Goal: Check status: Check status

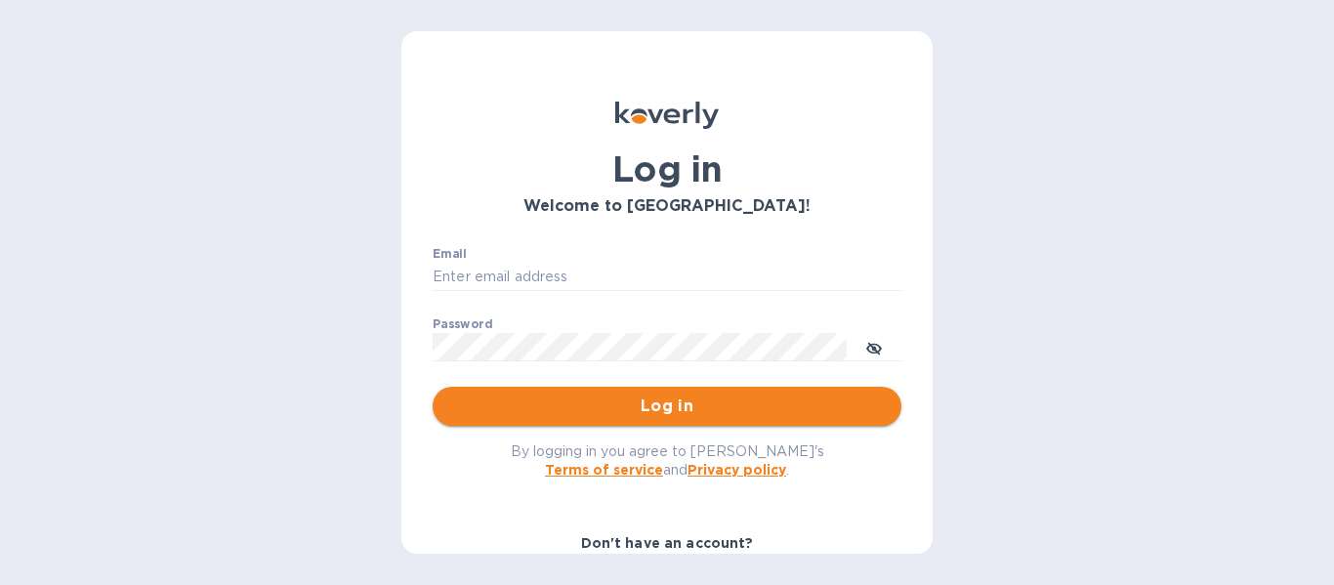
type input "[EMAIL_ADDRESS][DOMAIN_NAME]"
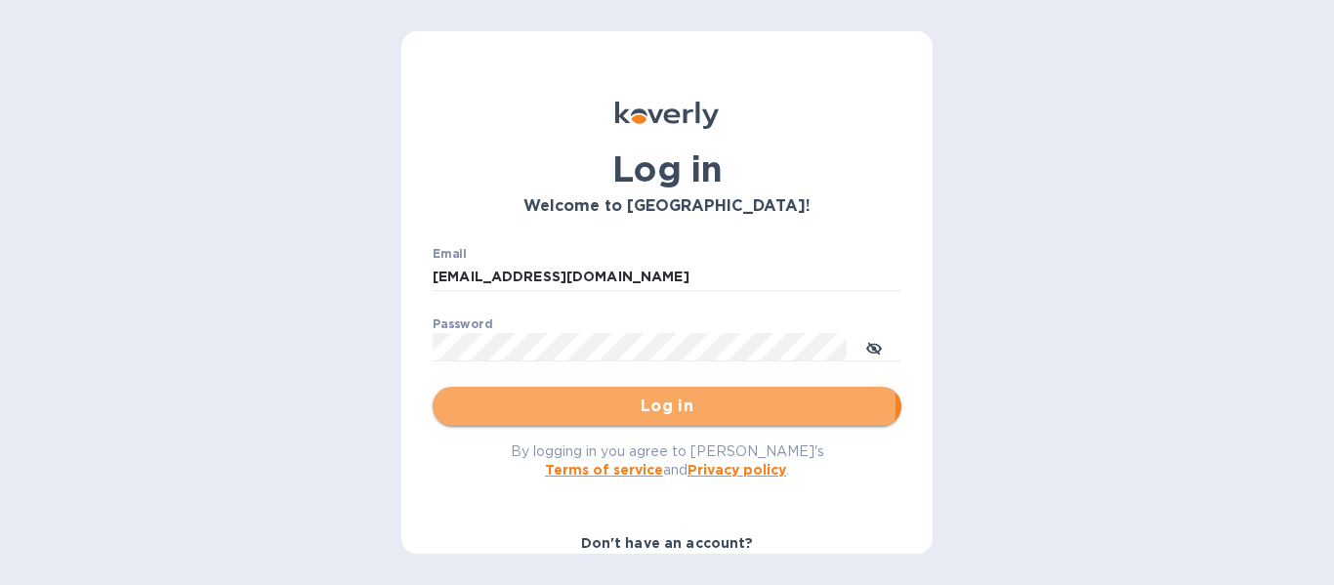
click at [551, 402] on span "Log in" at bounding box center [667, 406] width 438 height 23
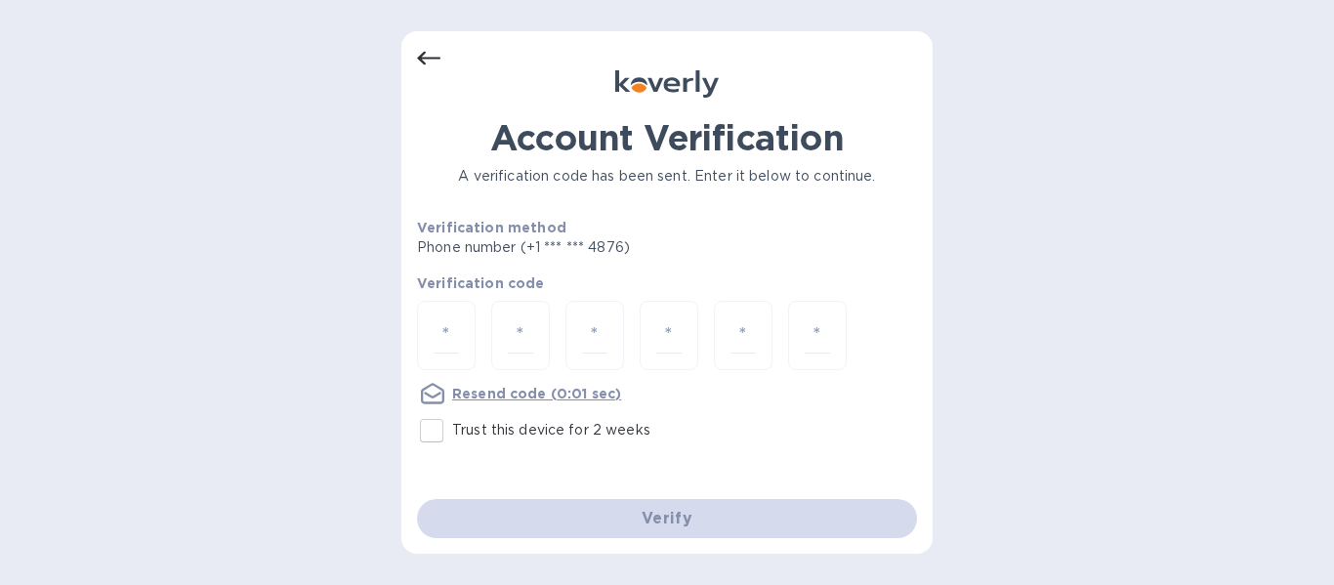
click at [551, 402] on p "Resend code (0:01 sec)" at bounding box center [536, 394] width 169 height 20
click at [452, 338] on input "number" at bounding box center [446, 335] width 25 height 36
type input "8"
type input "3"
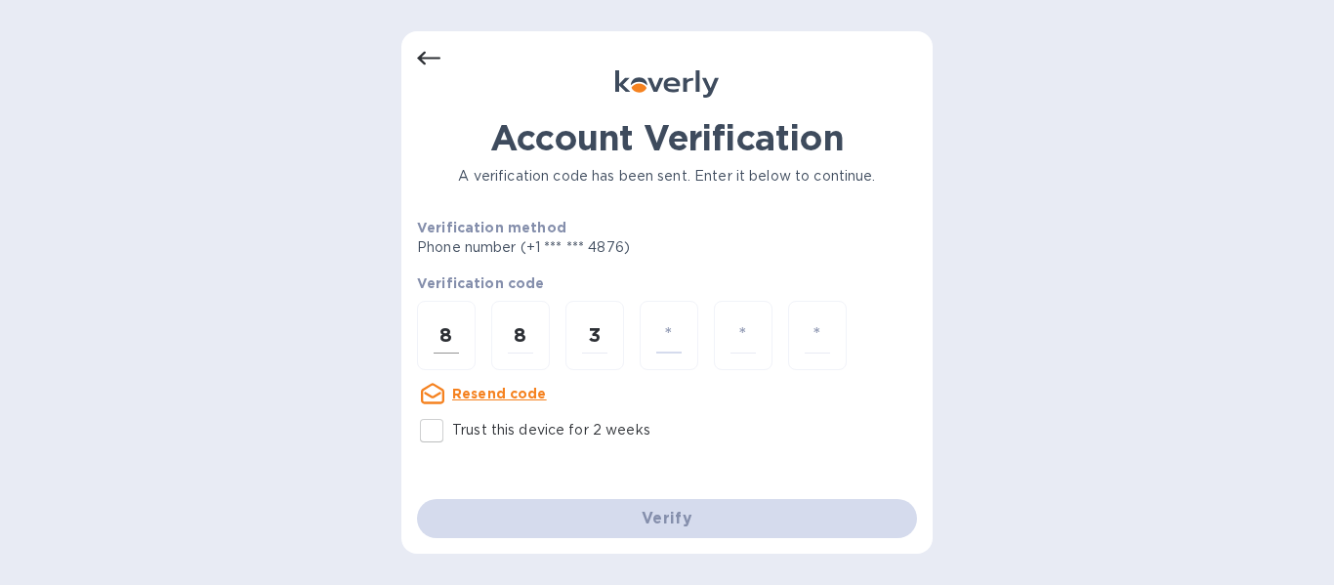
type input "7"
type input "8"
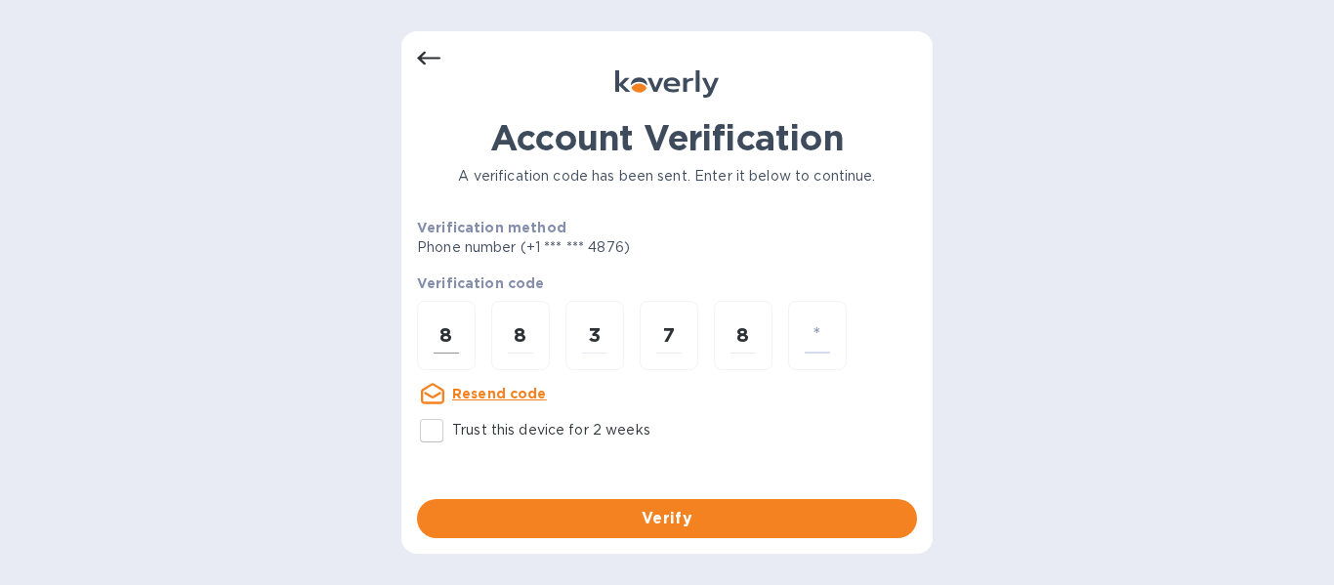
type input "1"
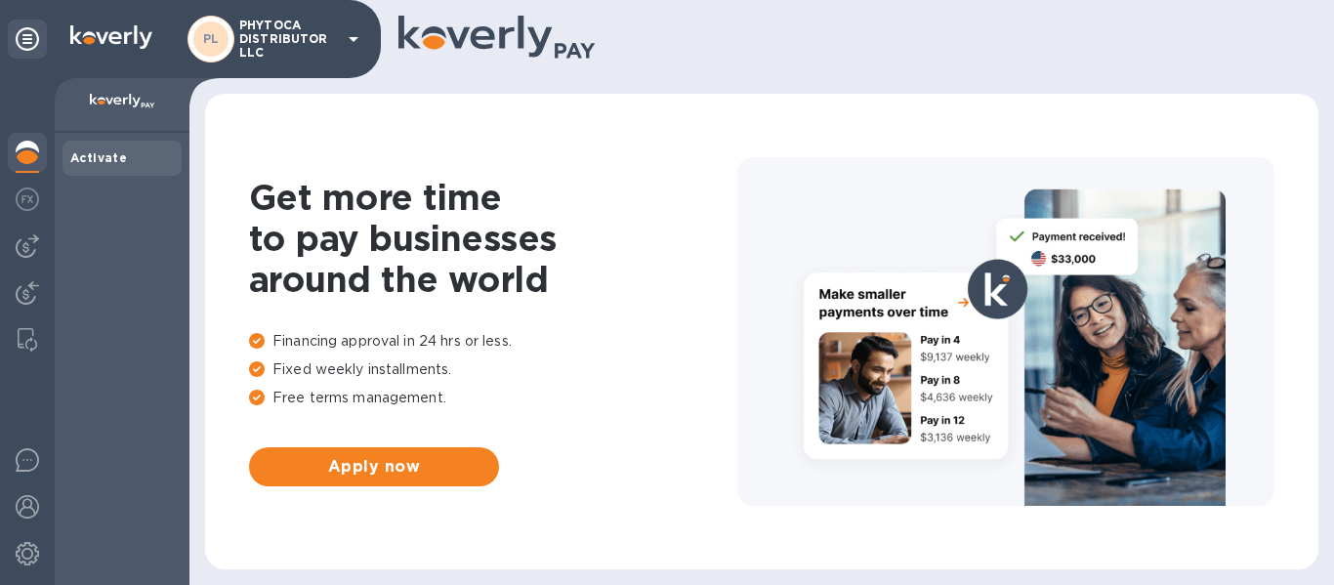
click at [452, 338] on p "Financing approval in 24 hrs or less." at bounding box center [493, 341] width 488 height 21
click at [35, 258] on div at bounding box center [27, 246] width 39 height 39
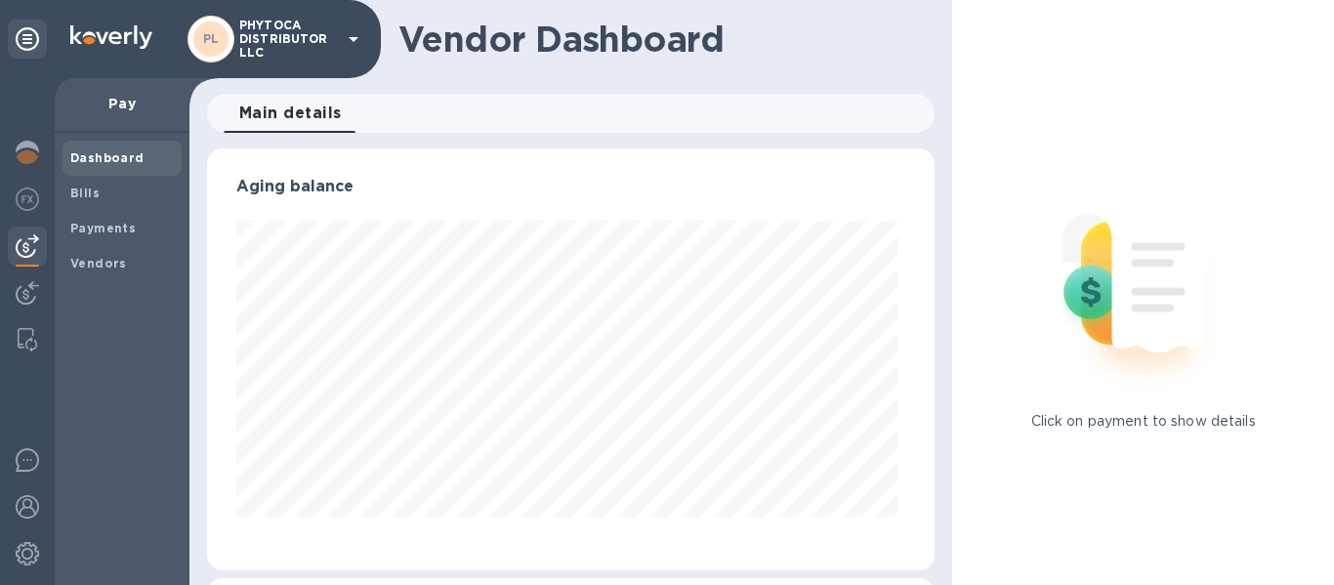
scroll to position [422, 721]
click at [107, 233] on b "Payments" at bounding box center [102, 228] width 65 height 15
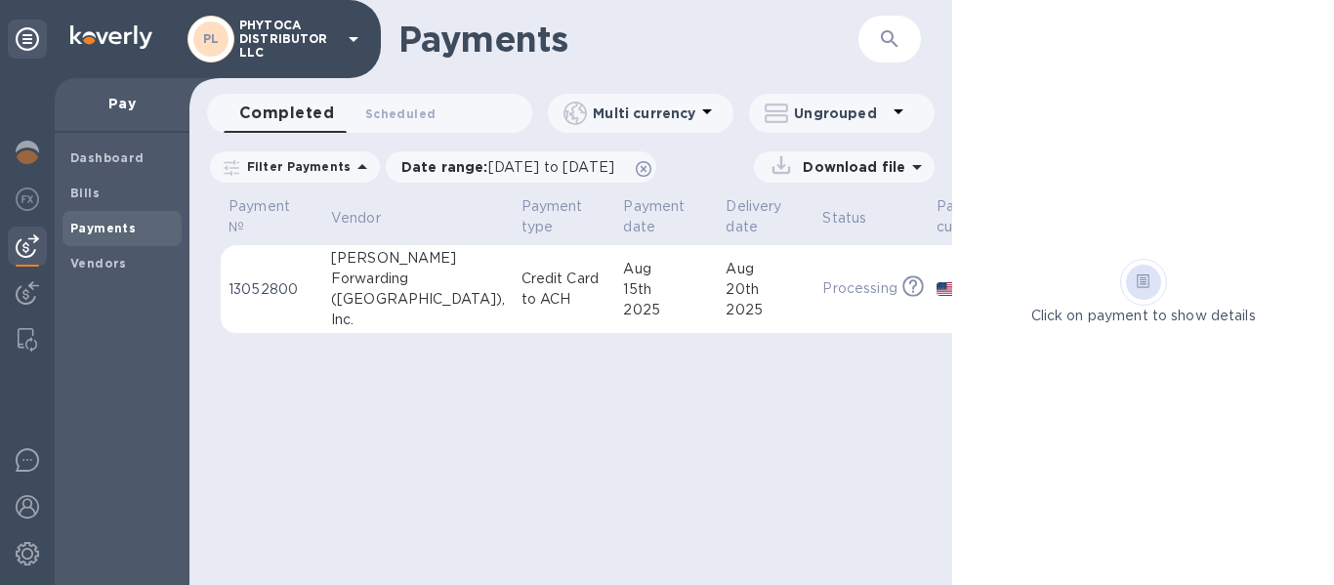
scroll to position [0, 91]
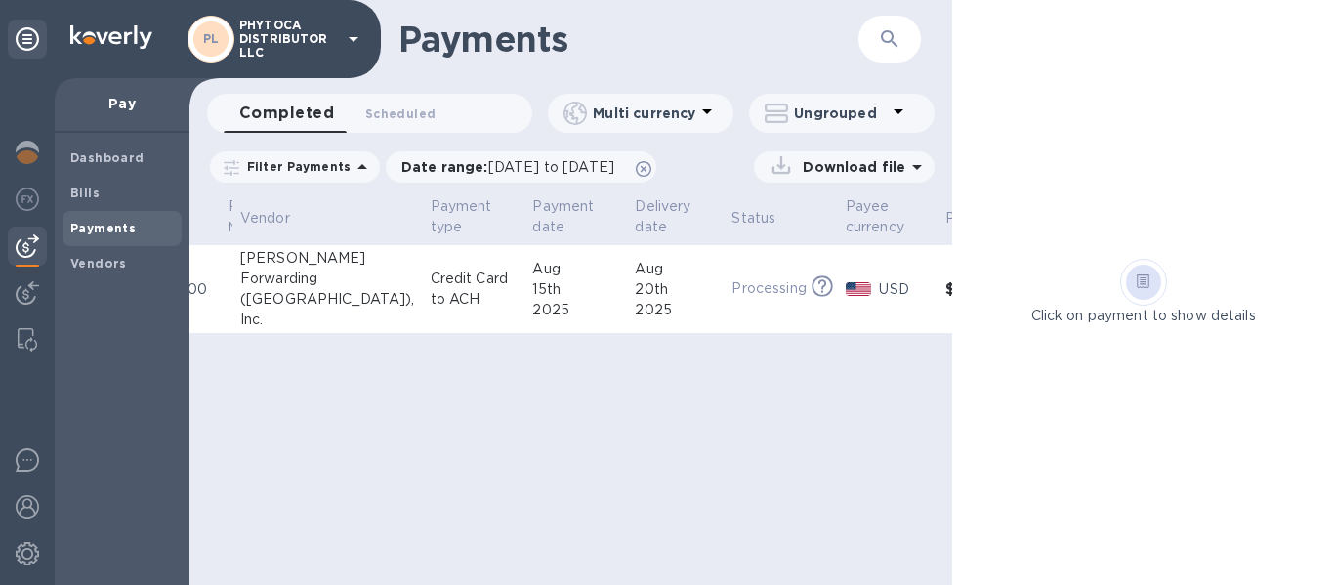
click at [731, 288] on p "Processing" at bounding box center [768, 288] width 74 height 21
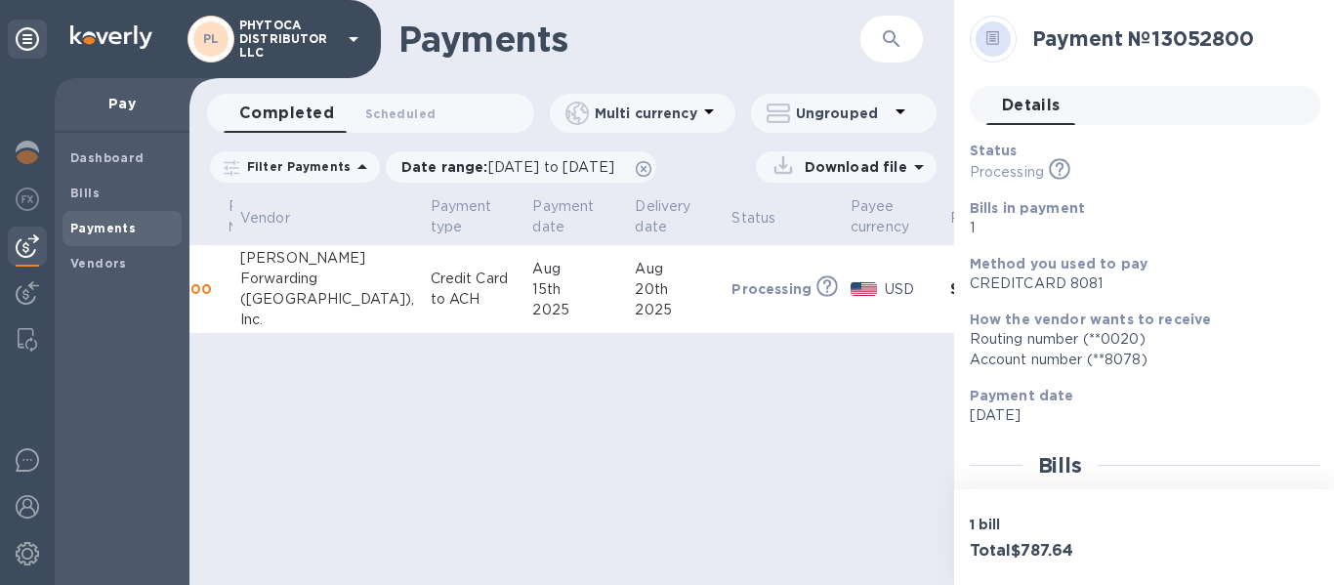
click at [126, 99] on p "Pay" at bounding box center [122, 104] width 104 height 20
click at [102, 191] on span "Bills" at bounding box center [122, 194] width 104 height 20
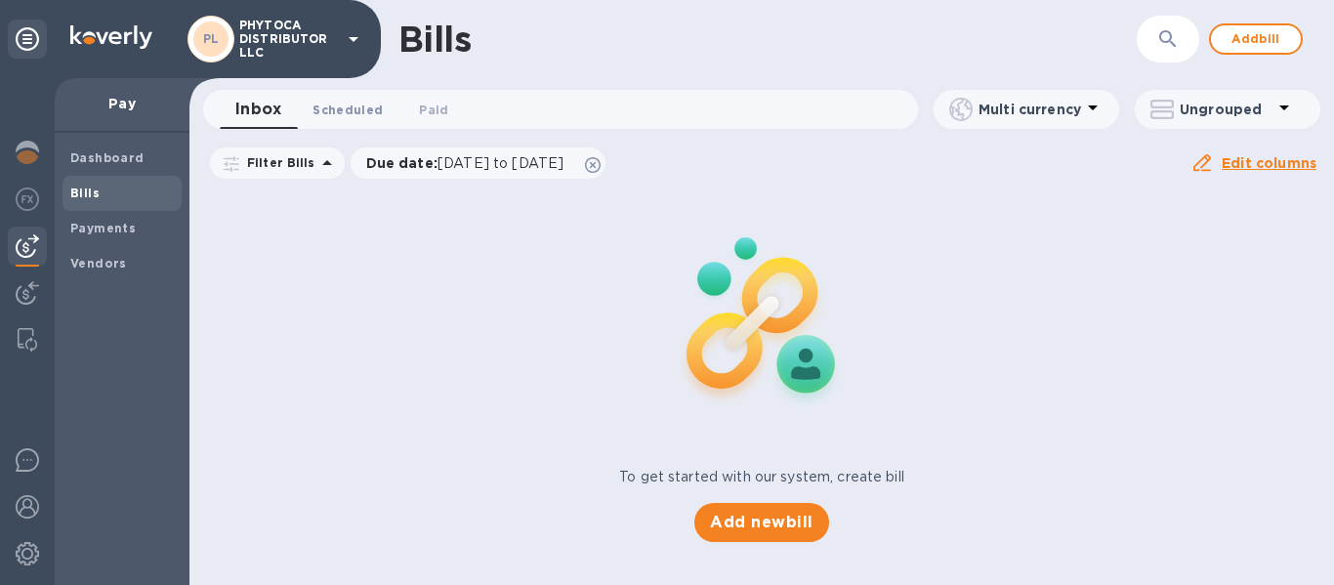
click at [341, 120] on button "Scheduled 0" at bounding box center [348, 109] width 102 height 39
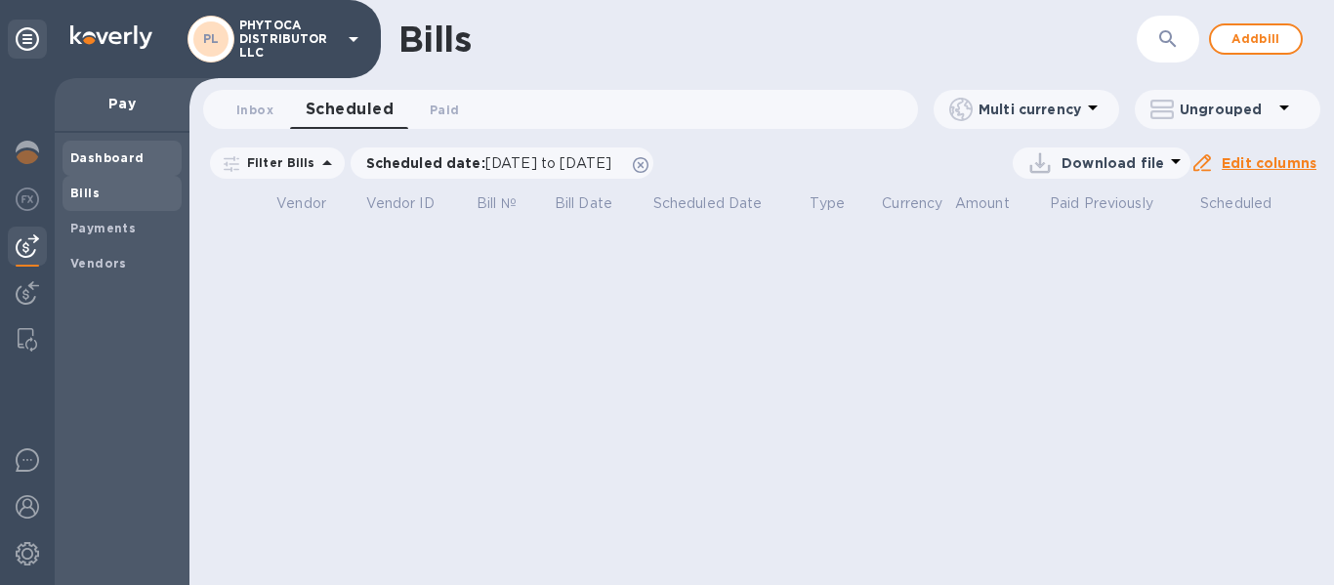
click at [129, 155] on b "Dashboard" at bounding box center [107, 157] width 74 height 15
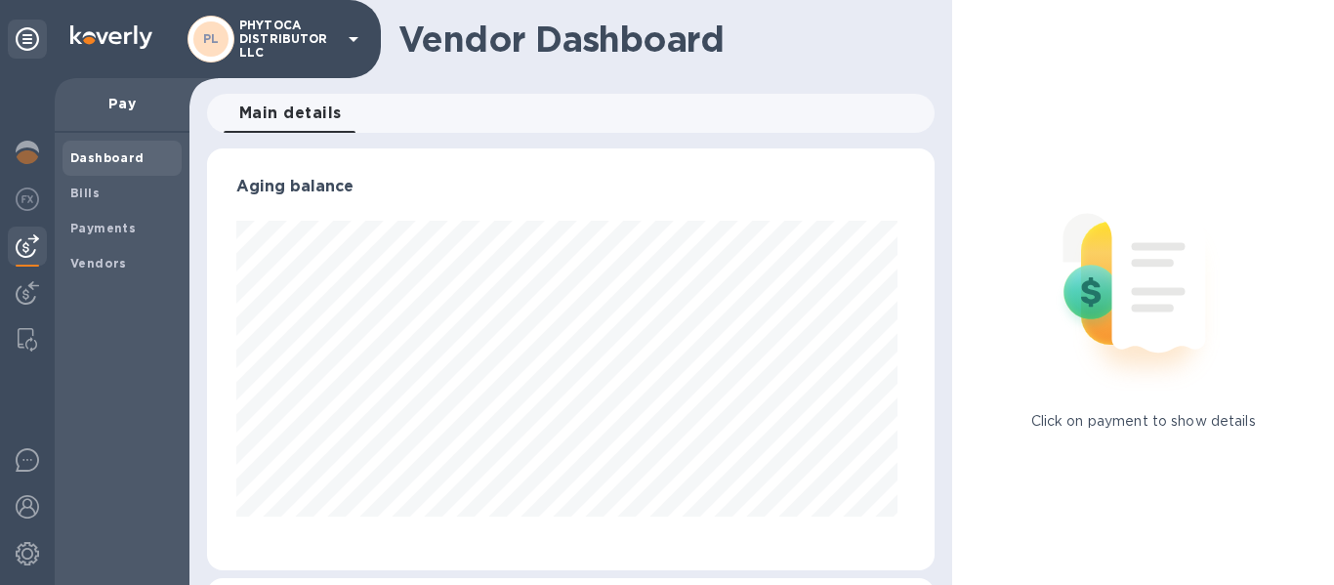
scroll to position [422, 721]
click at [99, 225] on b "Payments" at bounding box center [102, 228] width 65 height 15
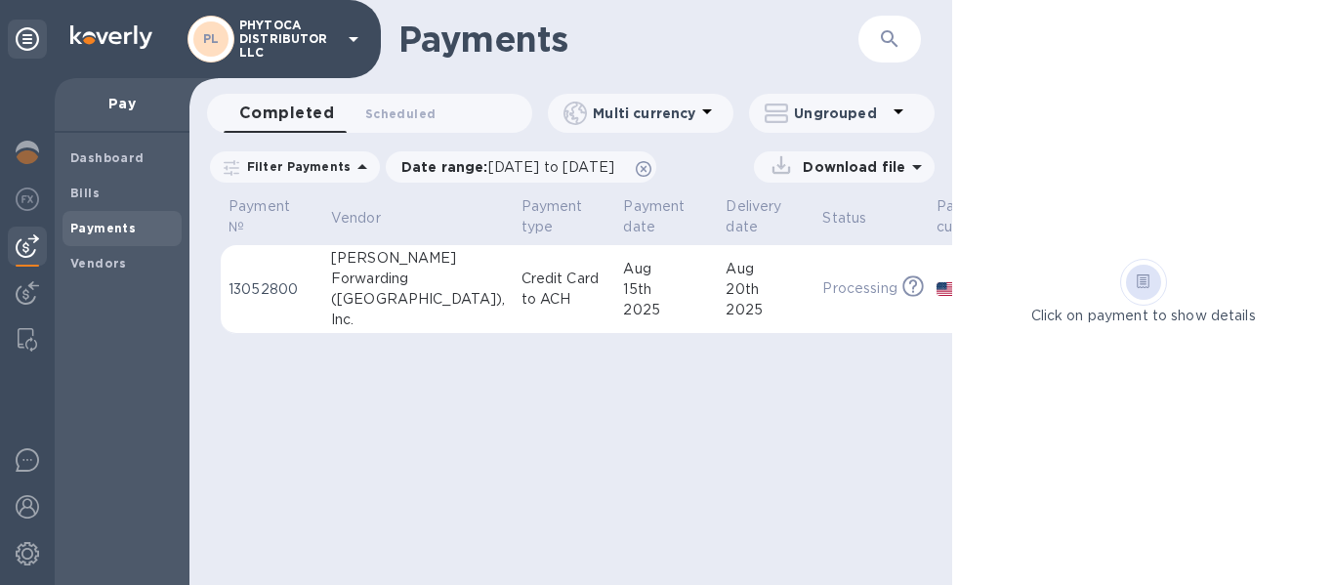
scroll to position [0, 91]
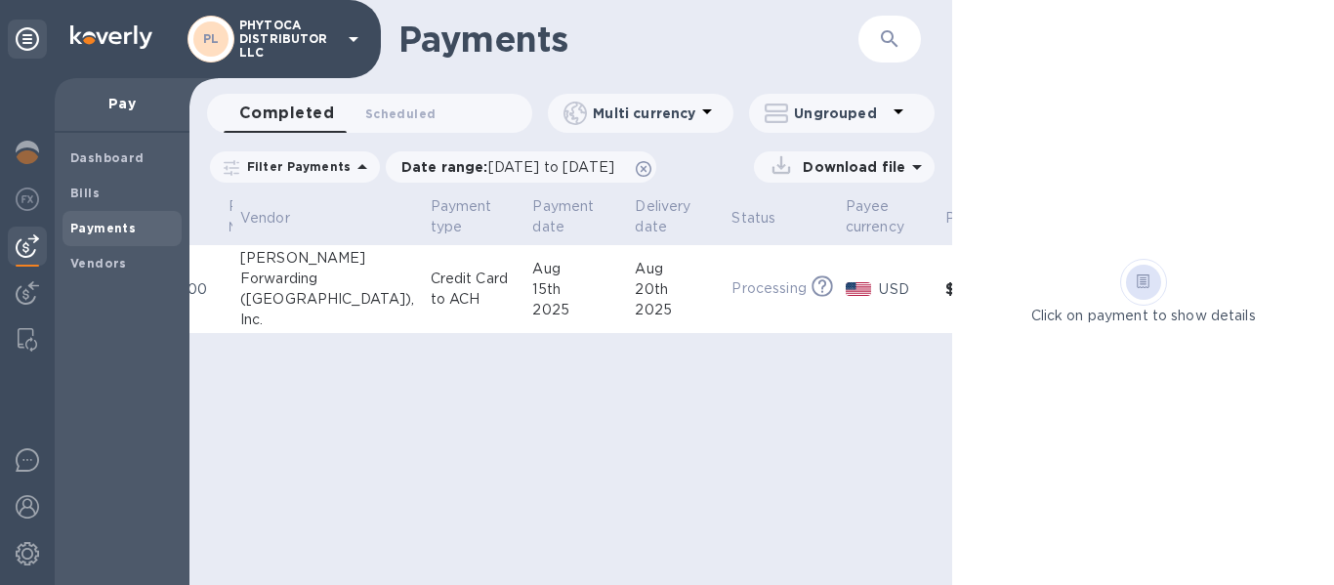
click at [532, 302] on div "2025" at bounding box center [575, 310] width 87 height 21
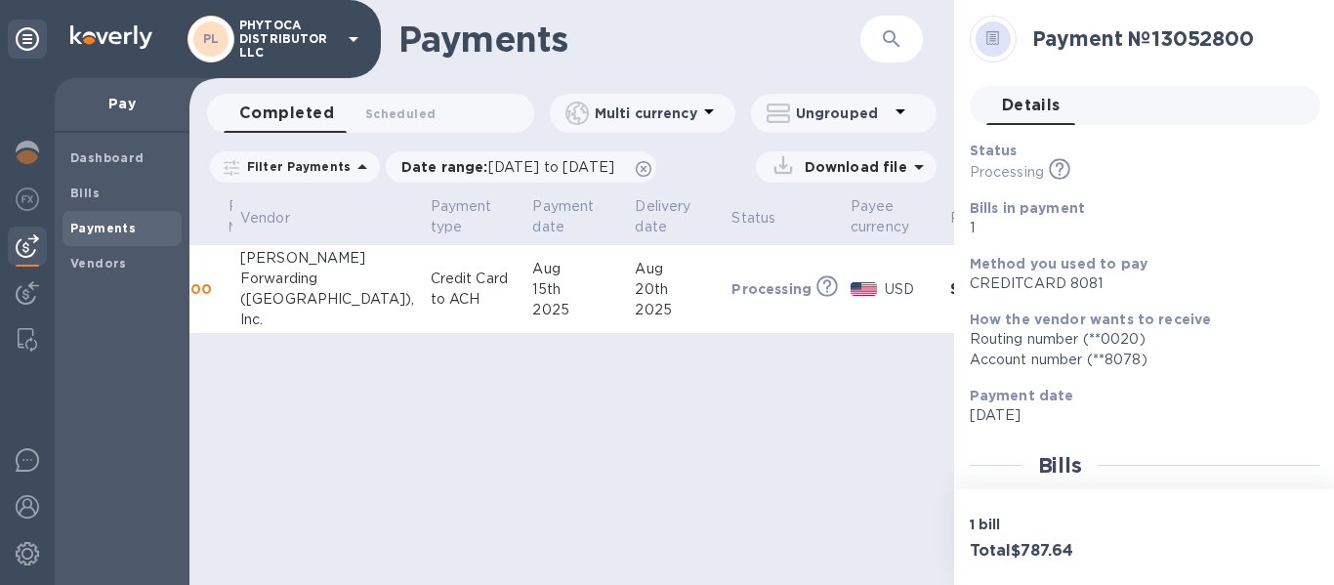
click at [532, 302] on div "2025" at bounding box center [575, 310] width 87 height 21
click at [401, 117] on span "Scheduled 0" at bounding box center [400, 114] width 70 height 21
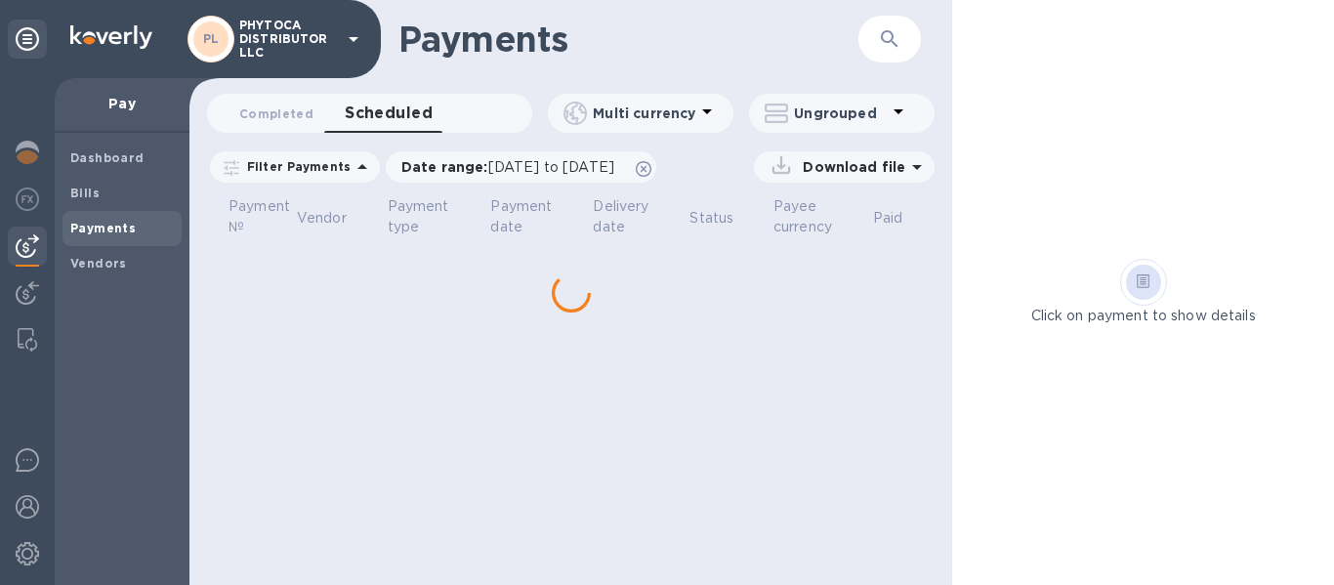
scroll to position [0, 34]
click at [282, 109] on span "Completed 0" at bounding box center [276, 114] width 74 height 21
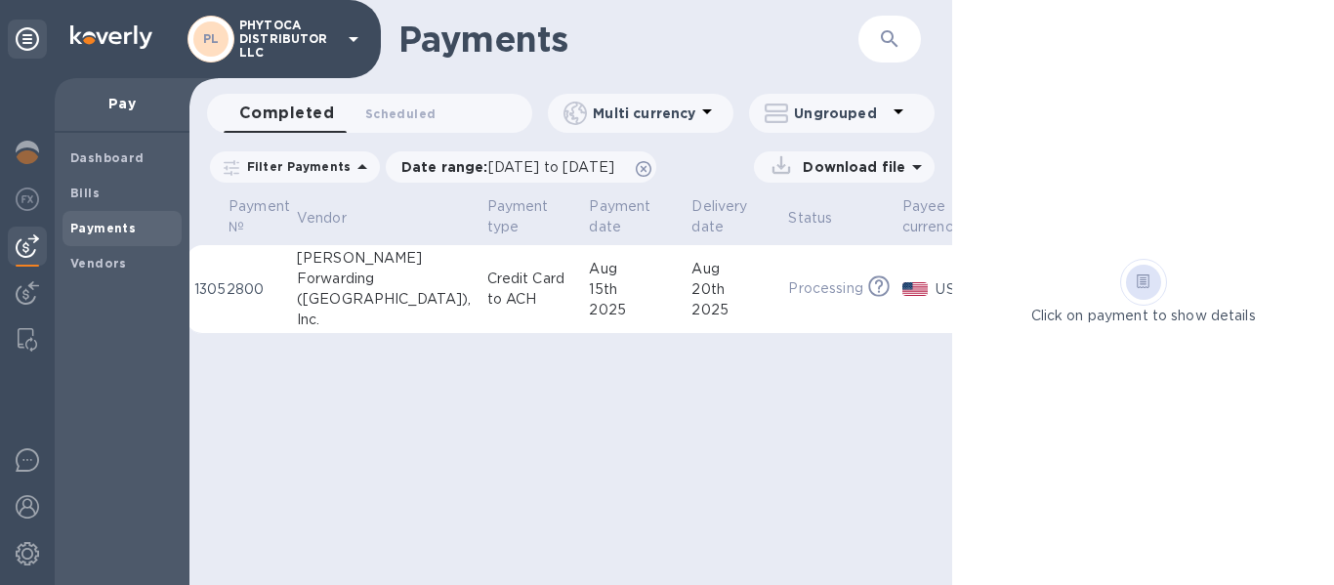
drag, startPoint x: 543, startPoint y: 368, endPoint x: 741, endPoint y: 391, distance: 199.5
click at [741, 391] on div "Payments ​ Completed 0 Scheduled 0 Multi currency Ungrouped Filter Payments Dat…" at bounding box center [570, 292] width 763 height 585
click at [719, 398] on div "Payments ​ Completed 0 Scheduled 0 Multi currency Ungrouped Filter Payments Dat…" at bounding box center [570, 292] width 763 height 585
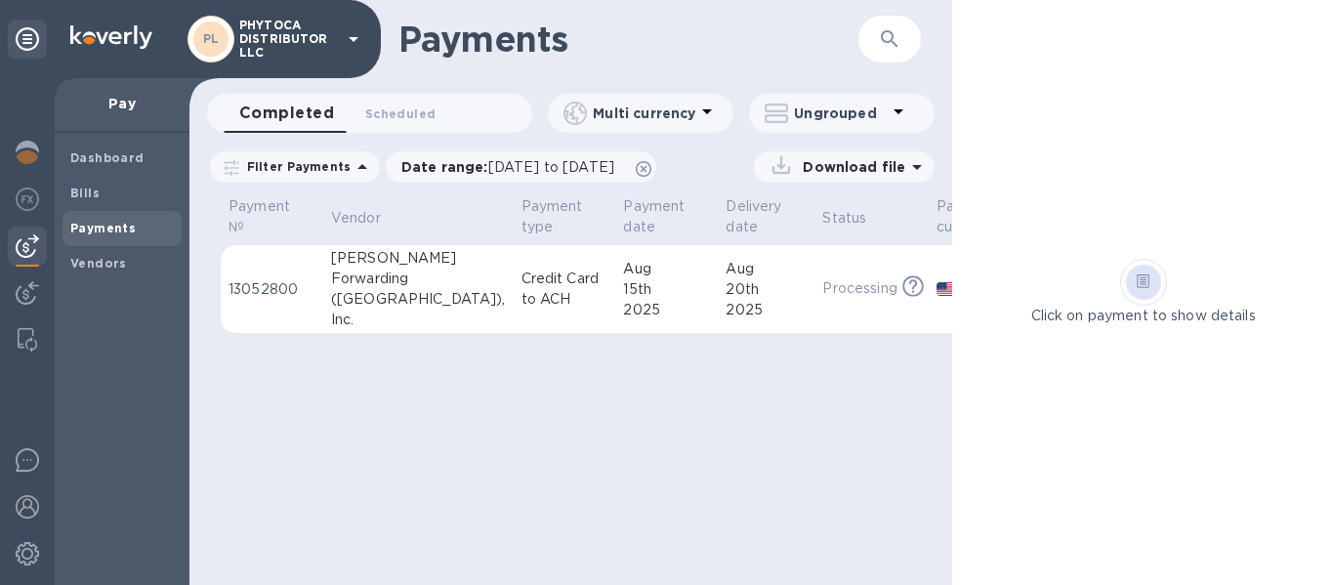
click at [327, 321] on td "JAS Forwarding (USA), Inc." at bounding box center [418, 289] width 190 height 89
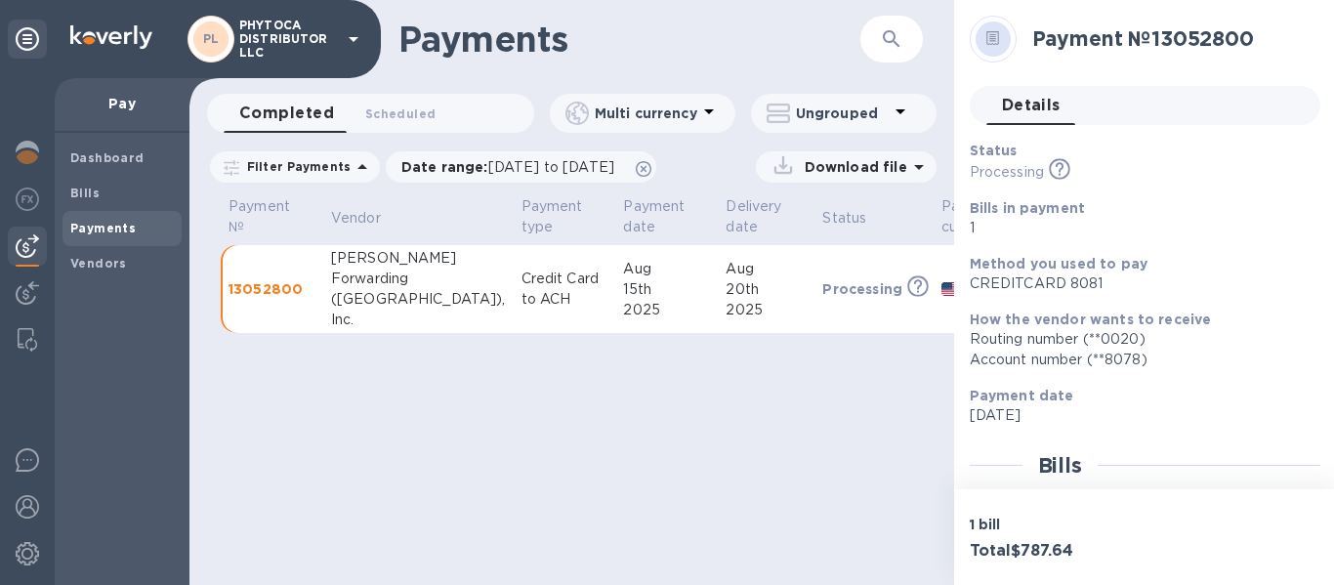
click at [327, 321] on td "JAS Forwarding (USA), Inc." at bounding box center [418, 289] width 190 height 89
click at [374, 464] on div "Payments ​ Completed 0 Scheduled 0 Multi currency Ungrouped Filter Payments Dat…" at bounding box center [571, 292] width 765 height 585
click at [404, 112] on span "Scheduled 0" at bounding box center [400, 114] width 70 height 21
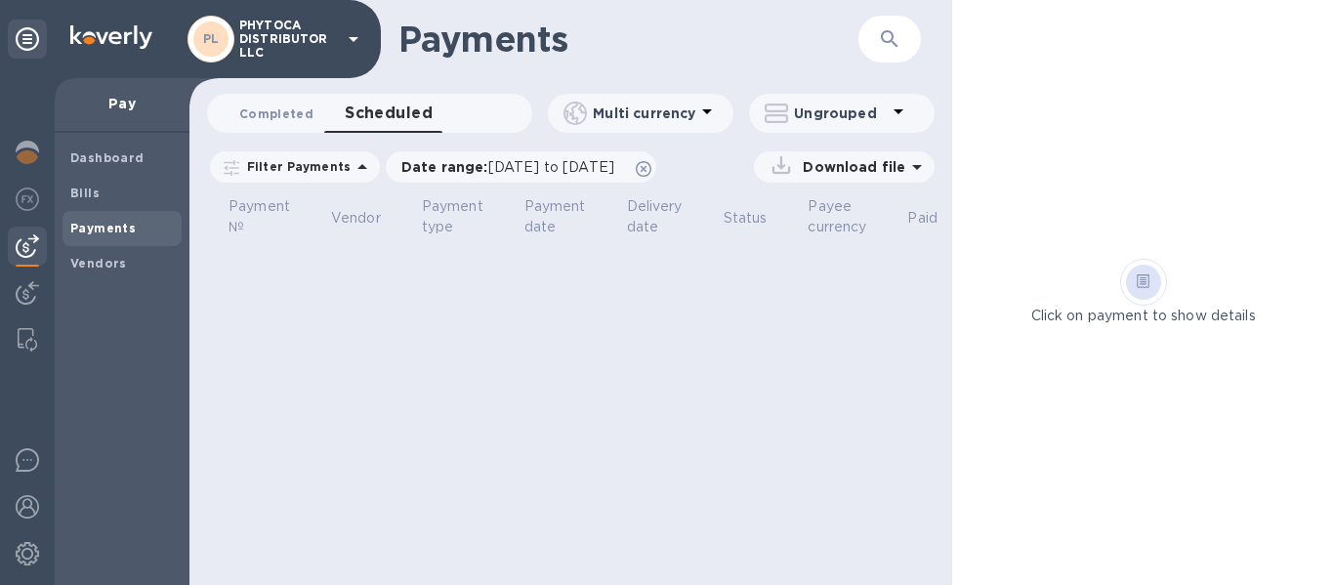
click at [266, 110] on span "Completed 0" at bounding box center [276, 114] width 74 height 21
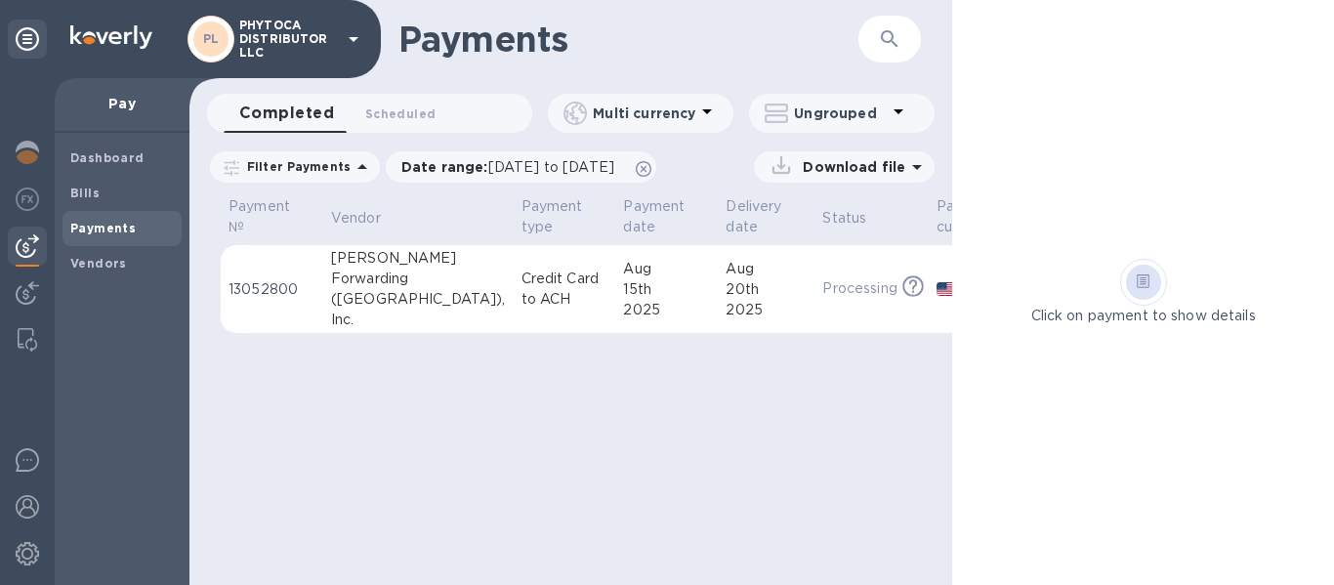
click at [1151, 282] on div at bounding box center [1143, 282] width 35 height 35
click at [521, 281] on p "Credit Card to ACH" at bounding box center [564, 289] width 87 height 41
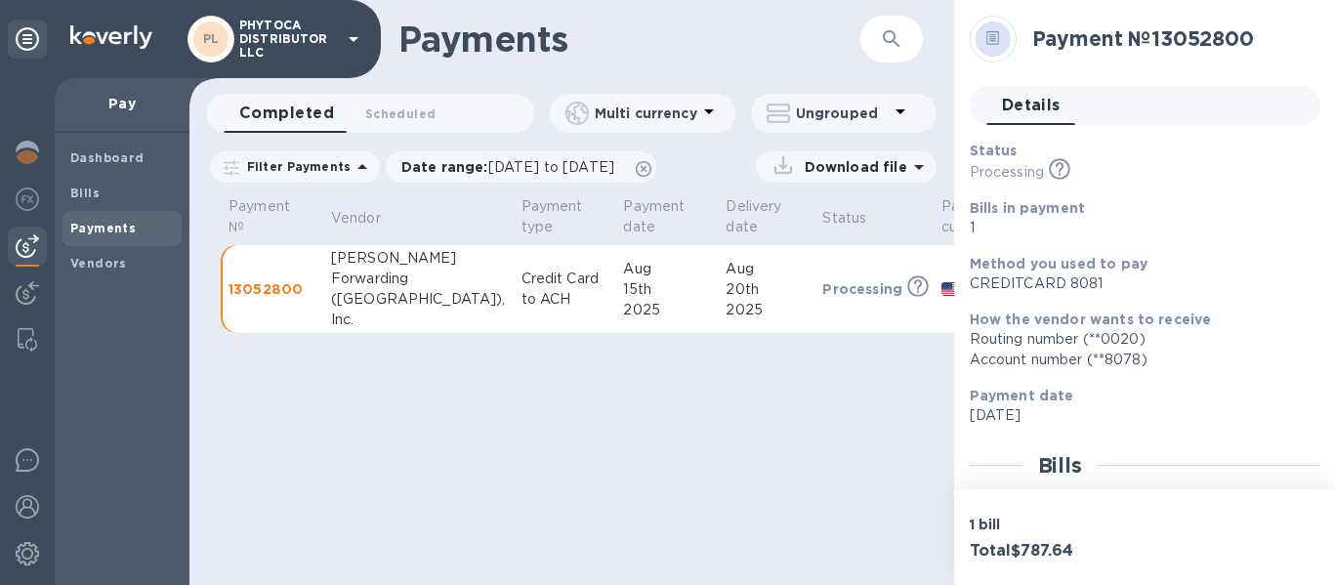
click at [316, 296] on td "13052800" at bounding box center [272, 289] width 103 height 89
click at [19, 37] on icon at bounding box center [27, 38] width 23 height 23
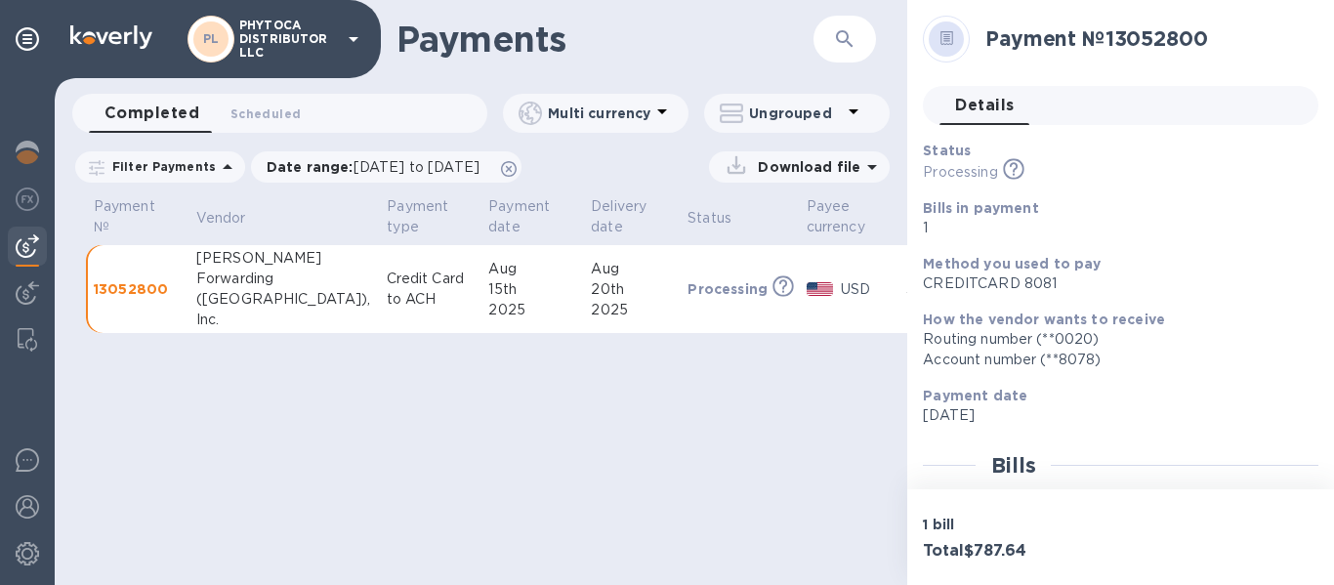
click at [757, 112] on p "Ungrouped" at bounding box center [795, 114] width 93 height 20
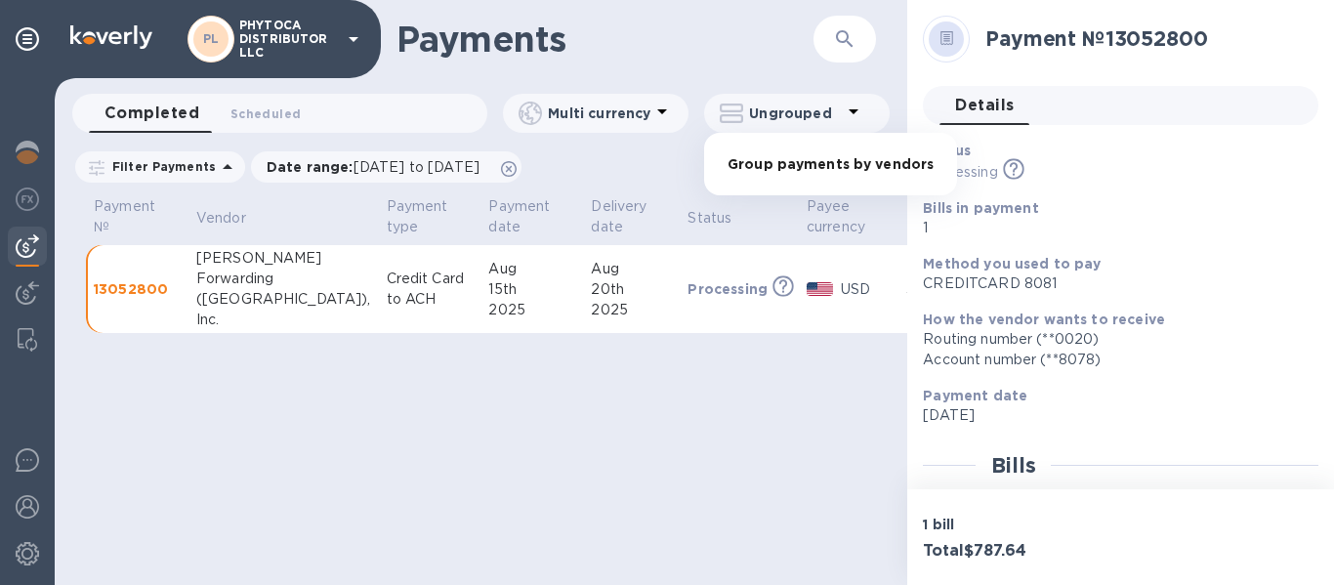
click at [859, 104] on div at bounding box center [667, 292] width 1334 height 585
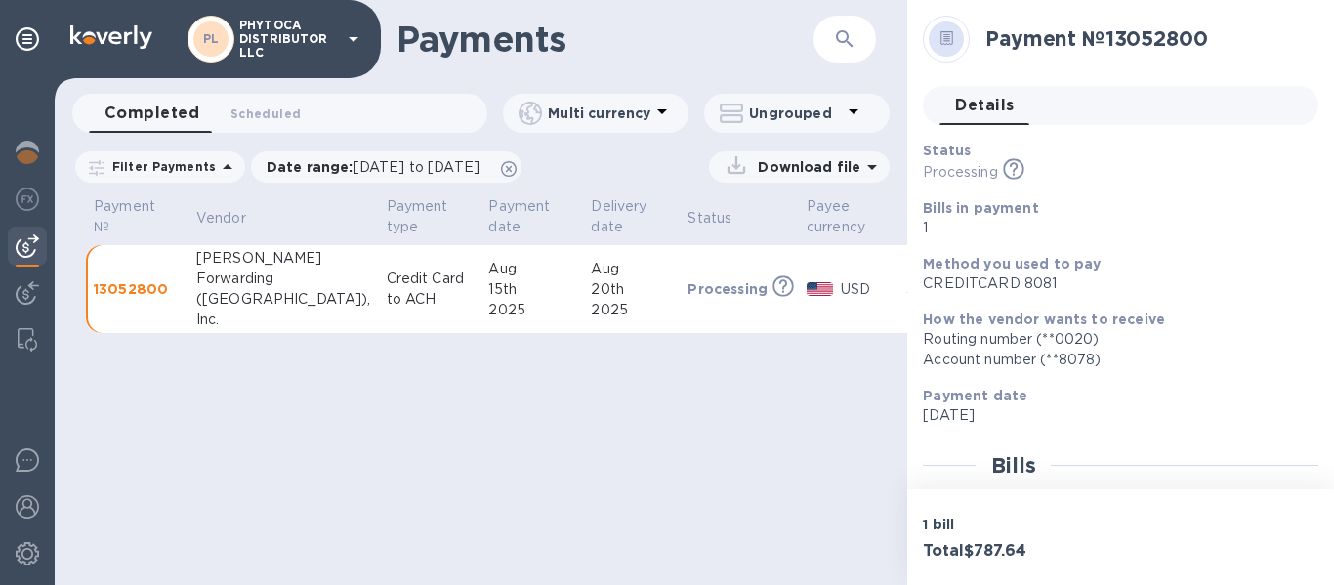
click at [853, 109] on icon at bounding box center [854, 111] width 10 height 5
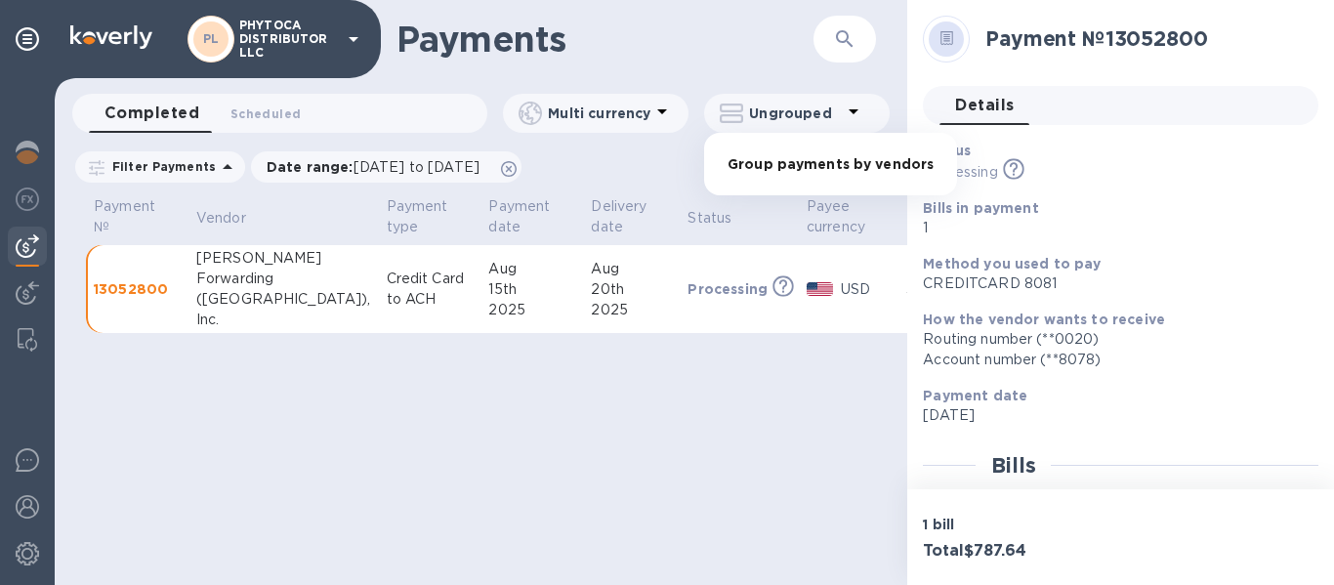
click at [853, 109] on div at bounding box center [667, 292] width 1334 height 585
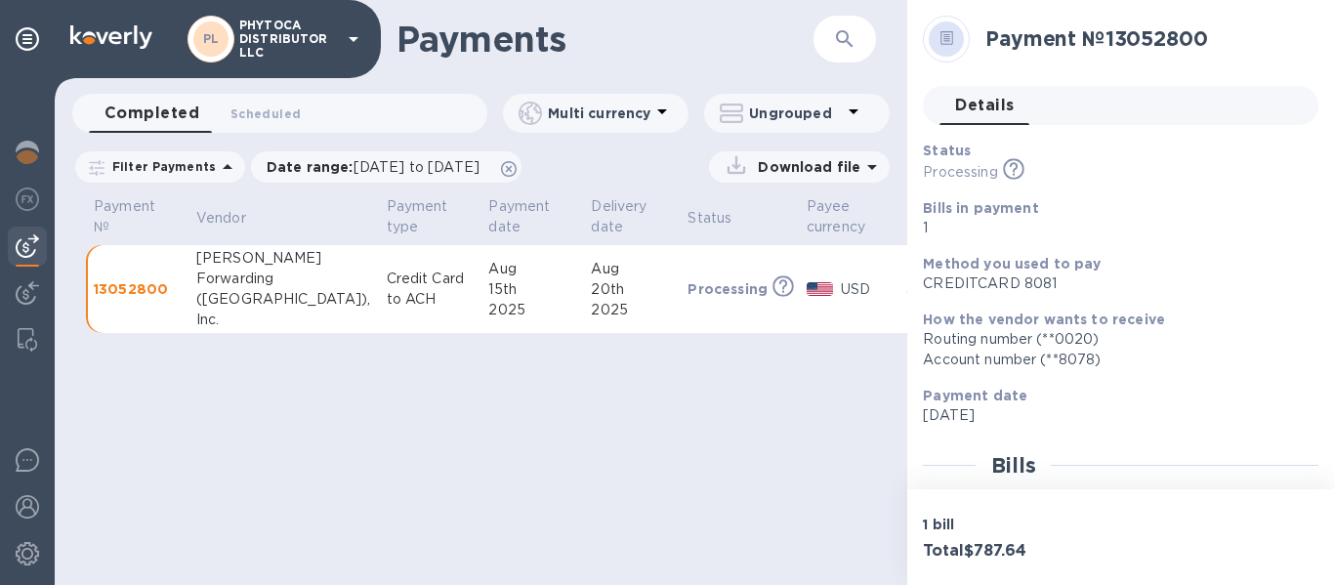
click at [659, 115] on icon at bounding box center [661, 111] width 23 height 23
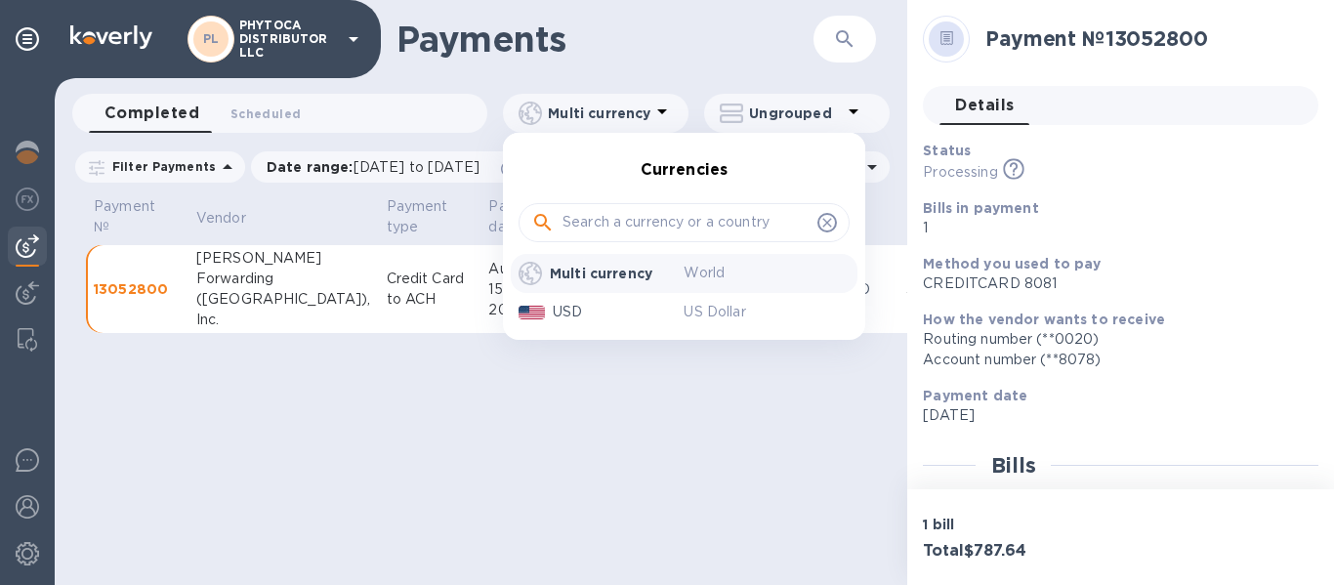
click at [581, 66] on div at bounding box center [667, 292] width 1334 height 585
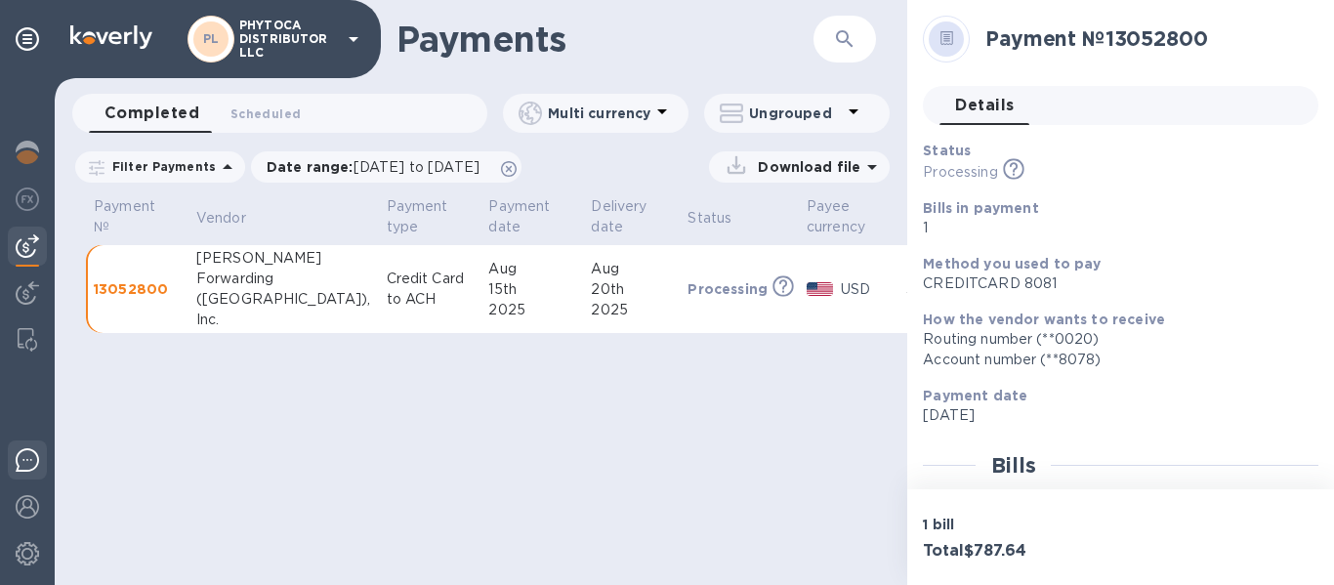
click at [13, 452] on div at bounding box center [27, 463] width 39 height 46
click at [799, 307] on td "USD" at bounding box center [849, 289] width 100 height 89
click at [680, 307] on td "Processing This payment is under compliance review, which may take up to 3 busi…" at bounding box center [739, 289] width 119 height 89
click at [1209, 21] on div "Payment № 13052800" at bounding box center [1144, 39] width 333 height 40
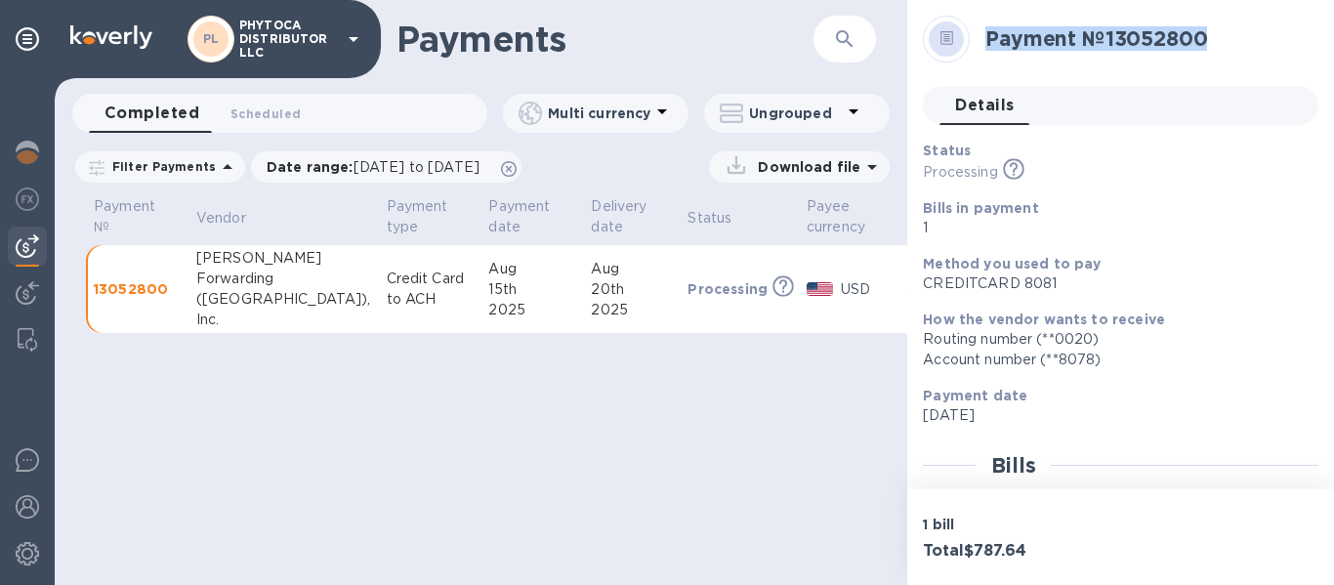
drag, startPoint x: 1231, startPoint y: 22, endPoint x: 990, endPoint y: 53, distance: 243.1
click at [990, 53] on div "Payment № 13052800" at bounding box center [1144, 39] width 333 height 40
copy h2 "Payment № 13052800"
click at [320, 33] on p "PHYTOCA DISTRIBUTOR LLC" at bounding box center [288, 39] width 98 height 41
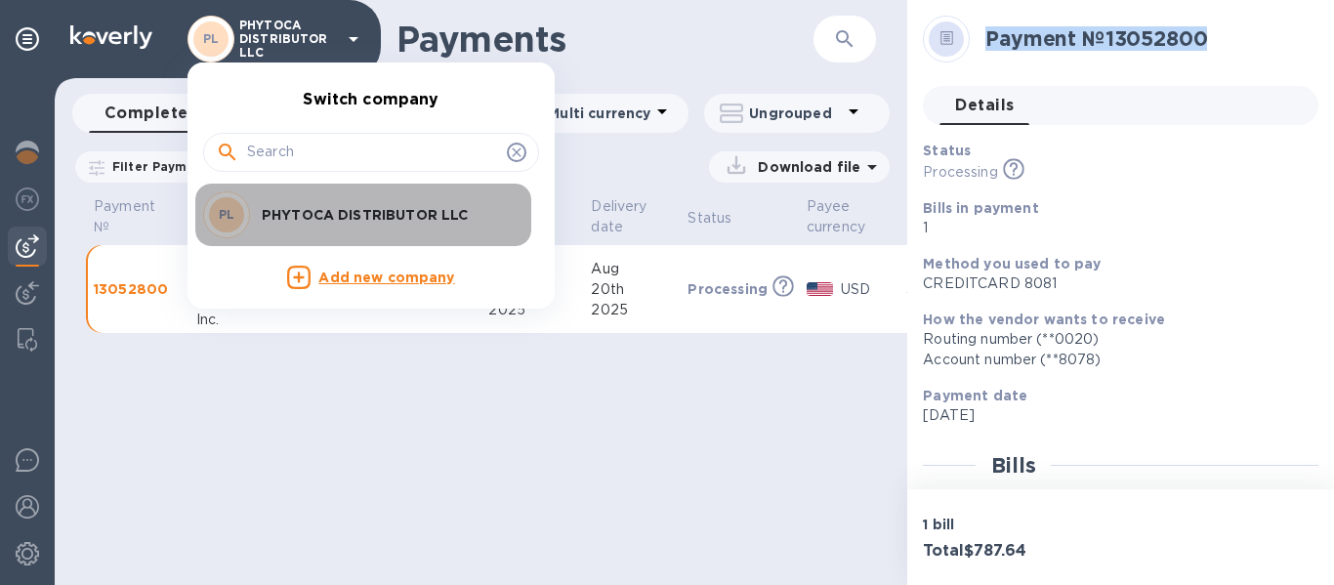
drag, startPoint x: 492, startPoint y: 212, endPoint x: 410, endPoint y: 204, distance: 82.4
click at [410, 205] on p "PHYTOCA DISTRIBUTOR LLC" at bounding box center [385, 215] width 246 height 20
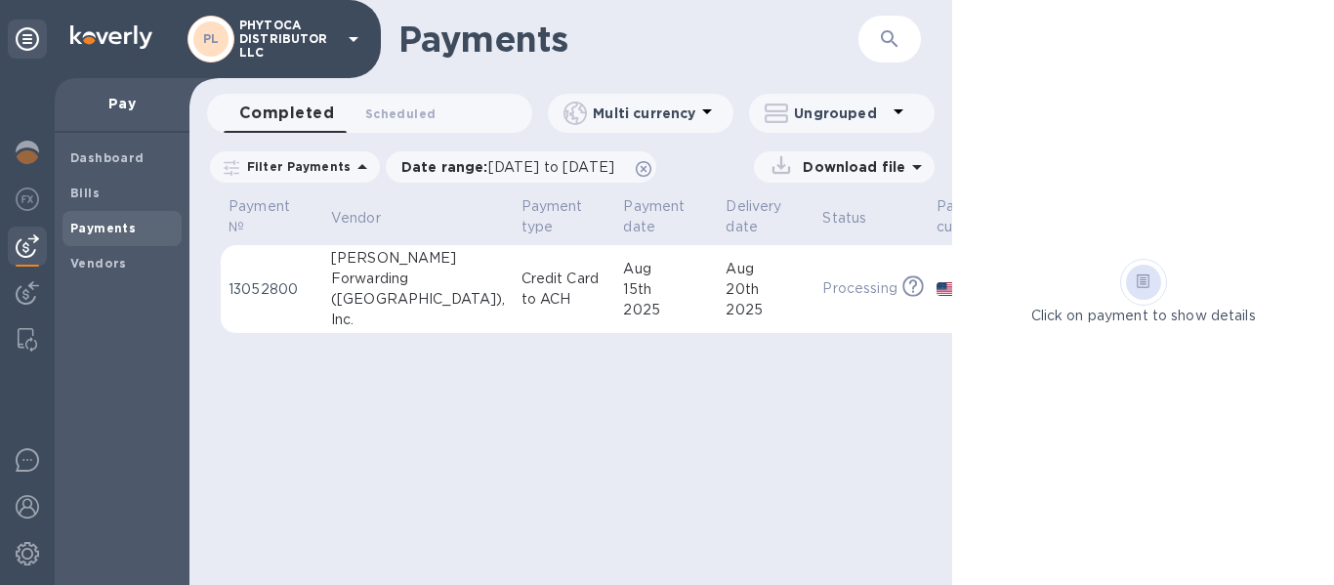
click at [521, 308] on p "Credit Card to ACH" at bounding box center [564, 289] width 87 height 41
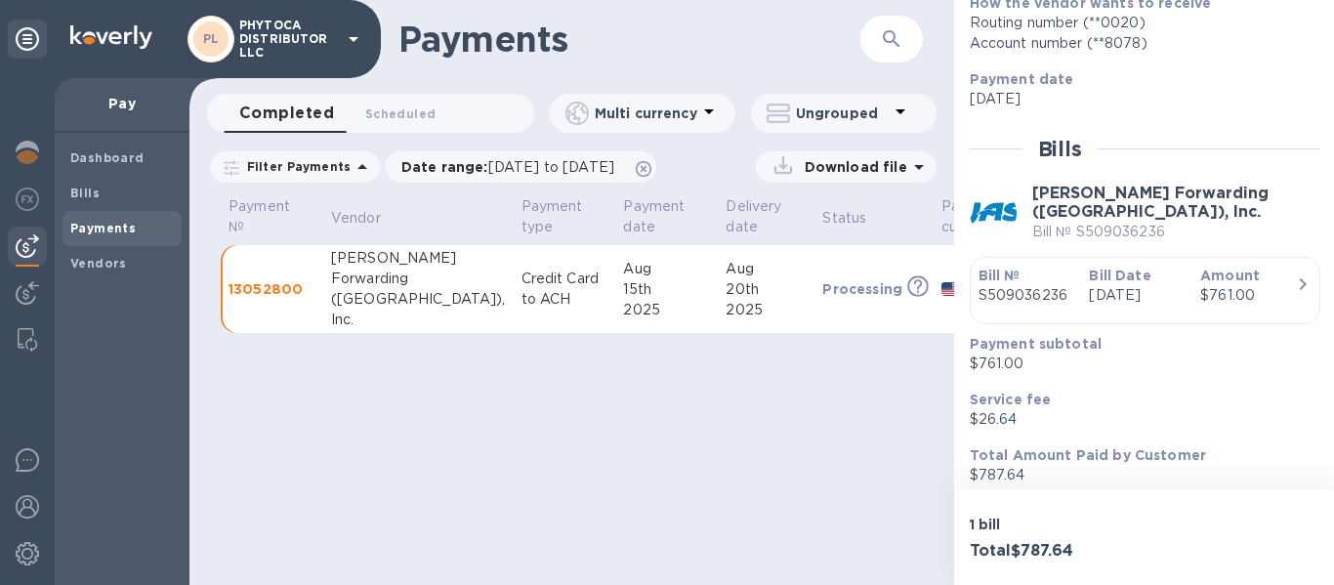
scroll to position [338, 0]
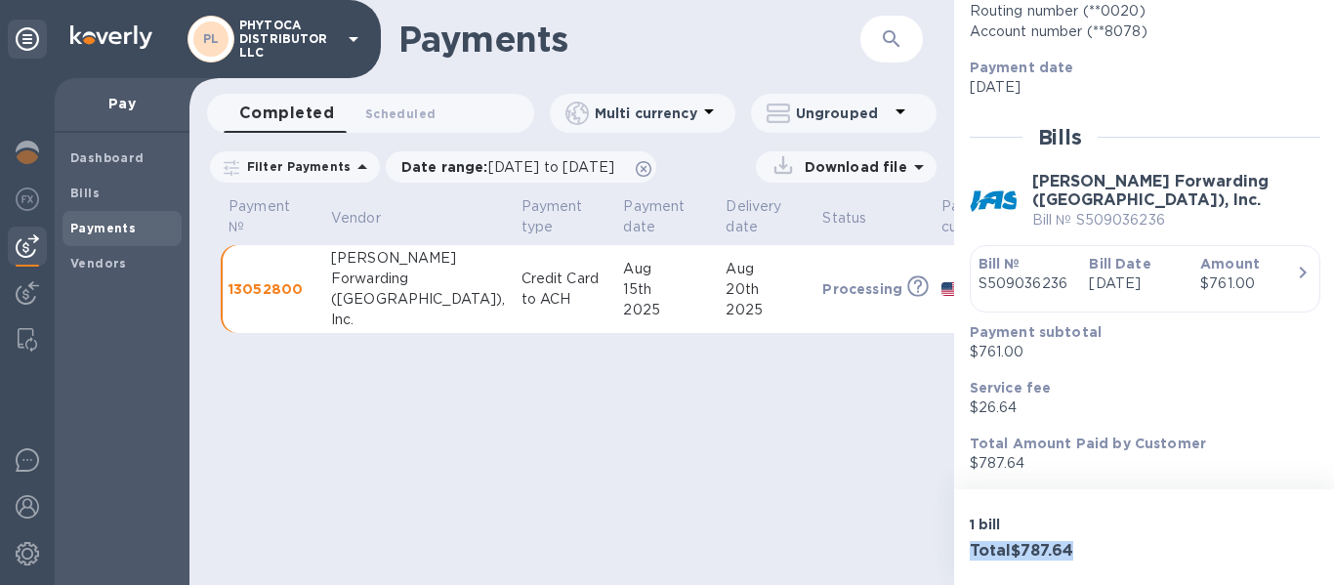
drag, startPoint x: 1086, startPoint y: 549, endPoint x: 957, endPoint y: 563, distance: 129.6
click at [957, 563] on div "1 bill Total $787.64" at bounding box center [1145, 537] width 382 height 96
copy h3 "Total $787.64"
click at [32, 460] on img at bounding box center [27, 459] width 23 height 23
click at [822, 279] on p "Processing" at bounding box center [862, 289] width 80 height 20
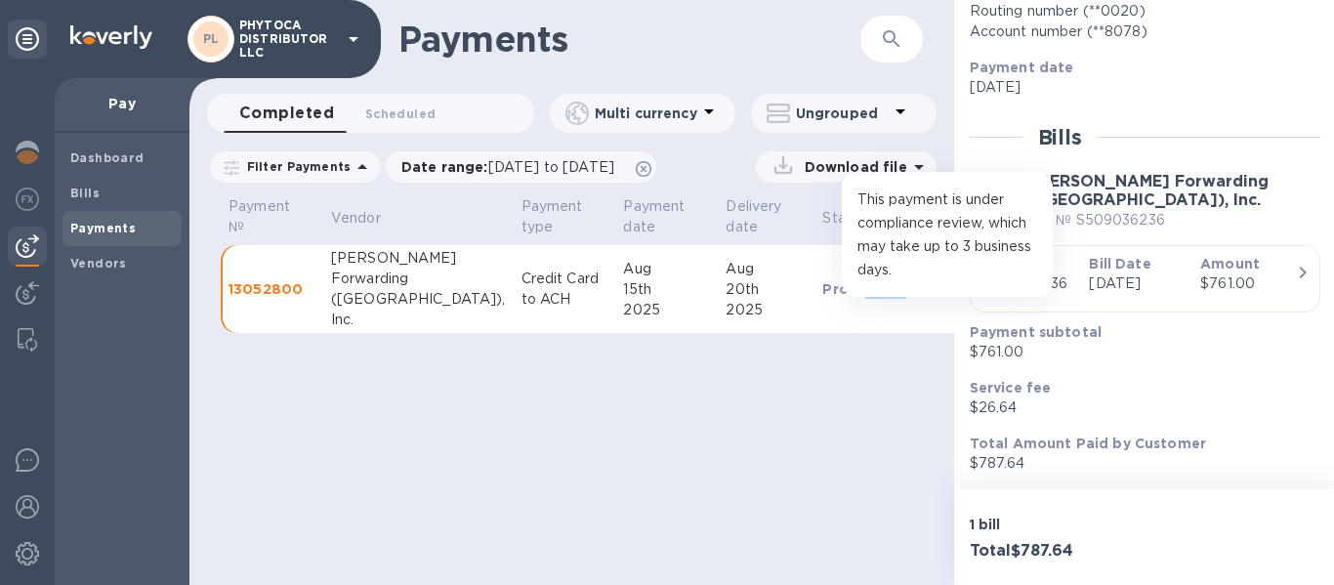
drag, startPoint x: 766, startPoint y: 292, endPoint x: 825, endPoint y: 279, distance: 60.9
click at [825, 279] on div "Processing" at bounding box center [874, 288] width 104 height 21
click at [907, 279] on icon at bounding box center [917, 286] width 21 height 21
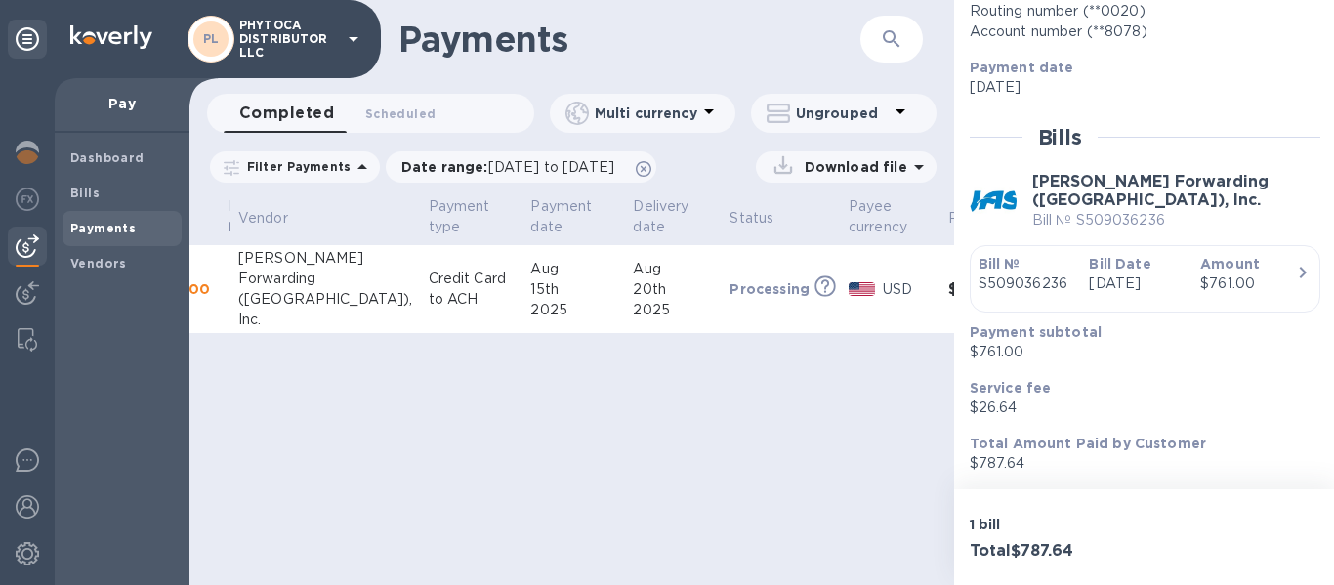
scroll to position [0, 0]
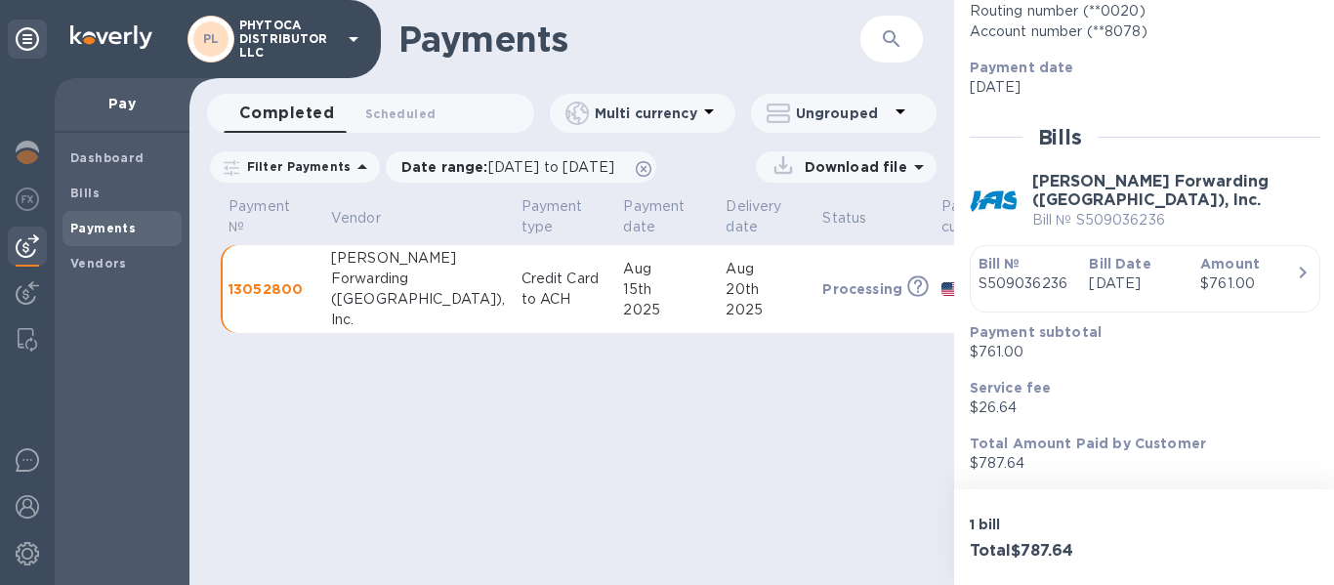
click at [521, 301] on p "Credit Card to ACH" at bounding box center [564, 289] width 87 height 41
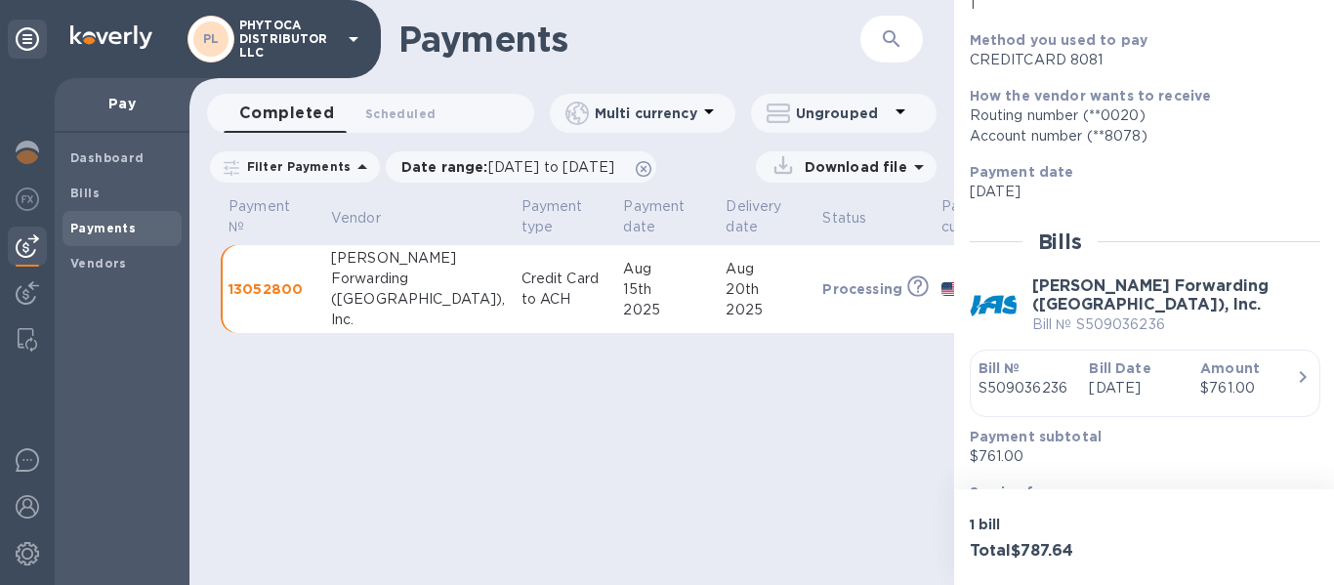
scroll to position [223, 0]
drag, startPoint x: 1076, startPoint y: 195, endPoint x: 961, endPoint y: 173, distance: 117.4
click at [962, 173] on div "Payment date Aug 15 2025" at bounding box center [1137, 183] width 351 height 56
copy div "Payment date Aug 15 2025"
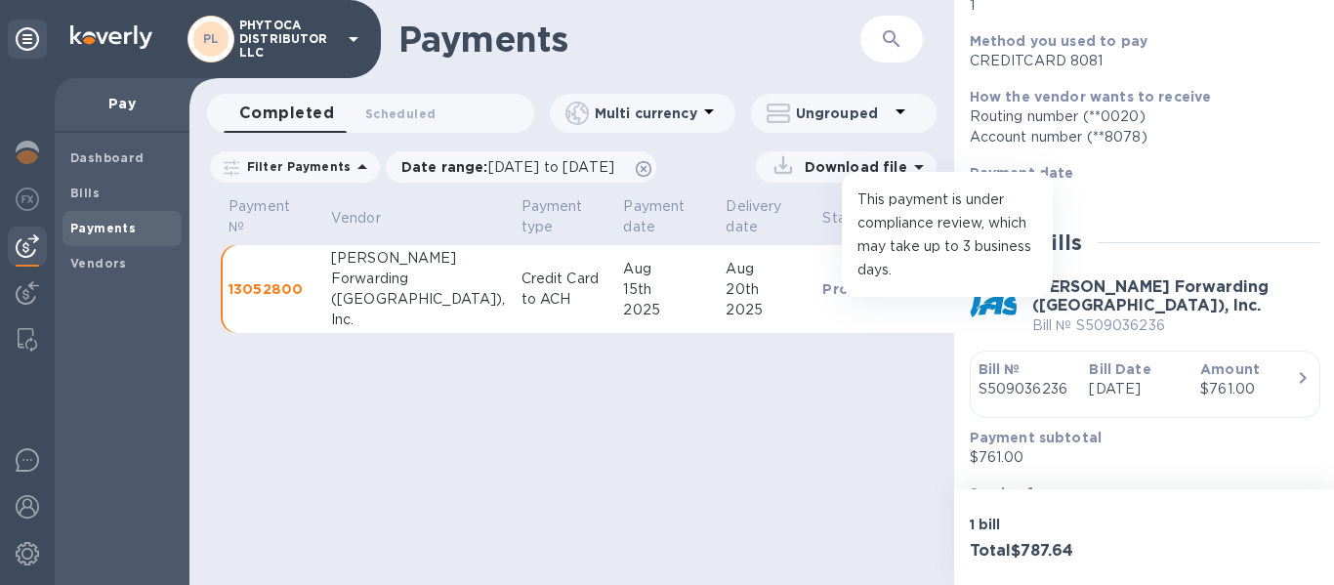
click at [907, 293] on icon at bounding box center [917, 286] width 21 height 21
click at [907, 284] on icon at bounding box center [917, 286] width 21 height 21
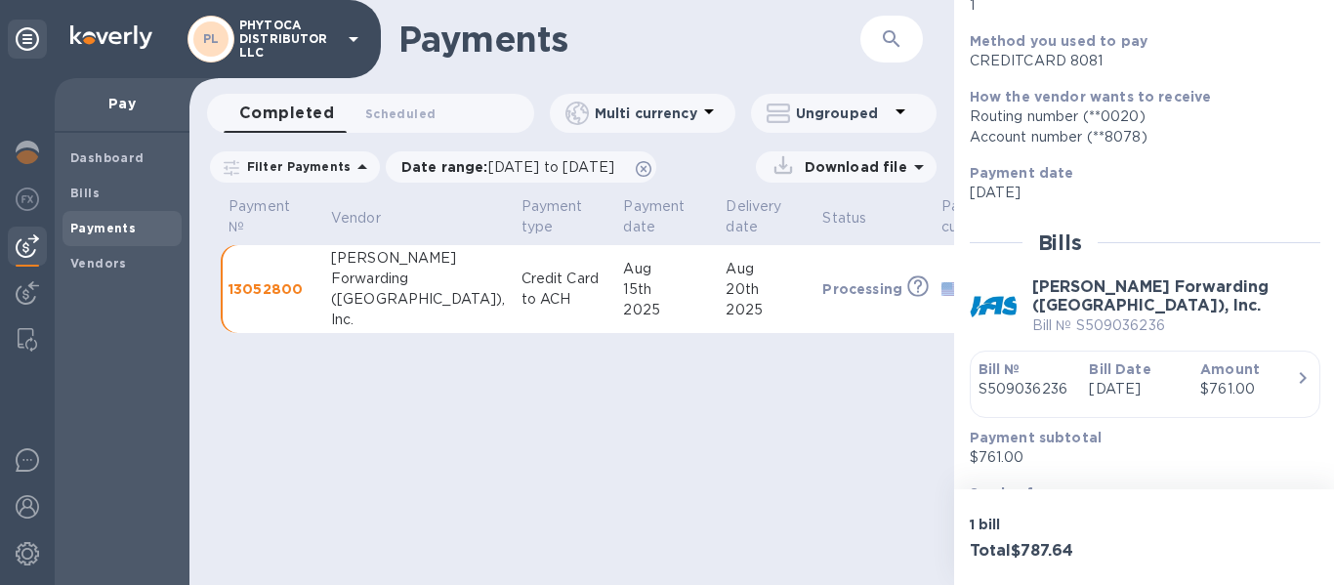
drag, startPoint x: 816, startPoint y: 284, endPoint x: 890, endPoint y: 255, distance: 78.9
click at [890, 255] on tr "13052800 JAS Forwarding (USA), Inc. Credit Card to ACH Aug 15th 2025 Aug 20th 2…" at bounding box center [682, 289] width 922 height 89
click at [934, 255] on td "USD" at bounding box center [984, 289] width 100 height 89
click at [89, 102] on p "Pay" at bounding box center [122, 104] width 104 height 20
click at [105, 173] on div "Dashboard" at bounding box center [122, 158] width 119 height 35
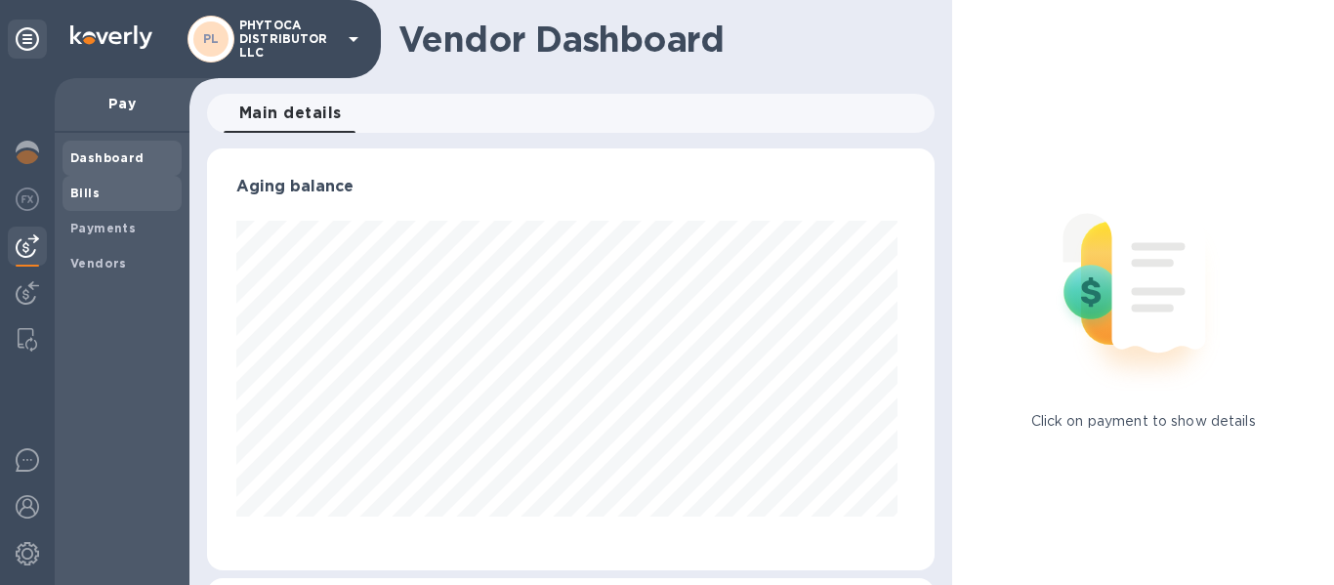
click at [106, 188] on span "Bills" at bounding box center [122, 194] width 104 height 20
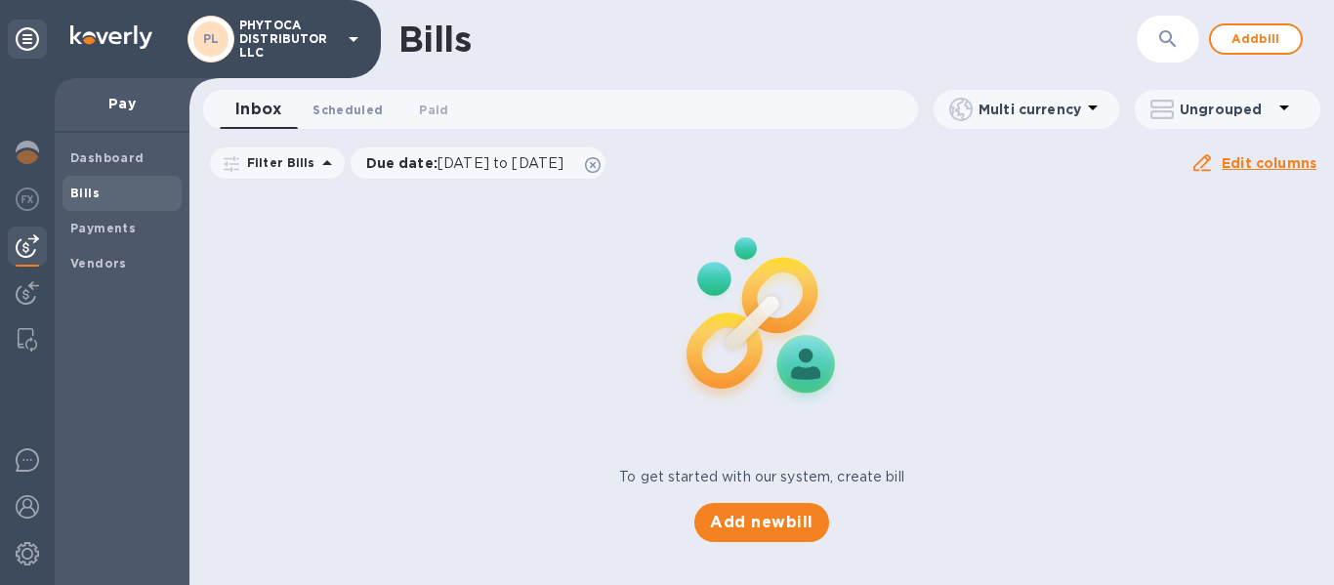
click at [348, 112] on span "Scheduled 0" at bounding box center [348, 110] width 70 height 21
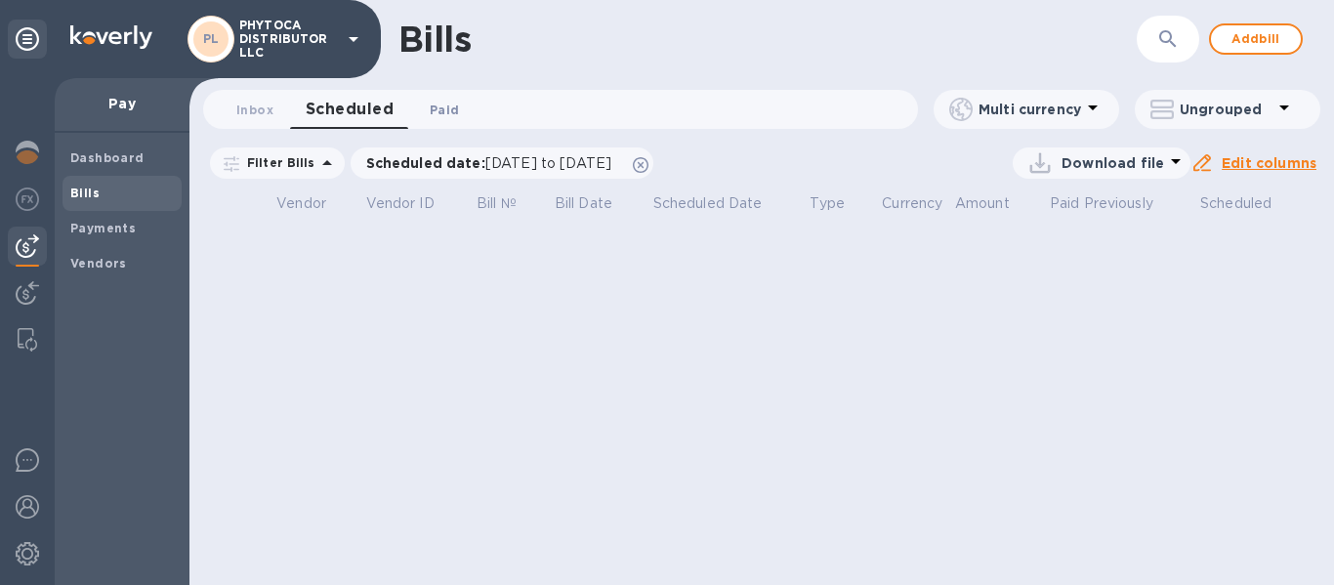
click at [444, 111] on span "Paid 0" at bounding box center [444, 110] width 29 height 21
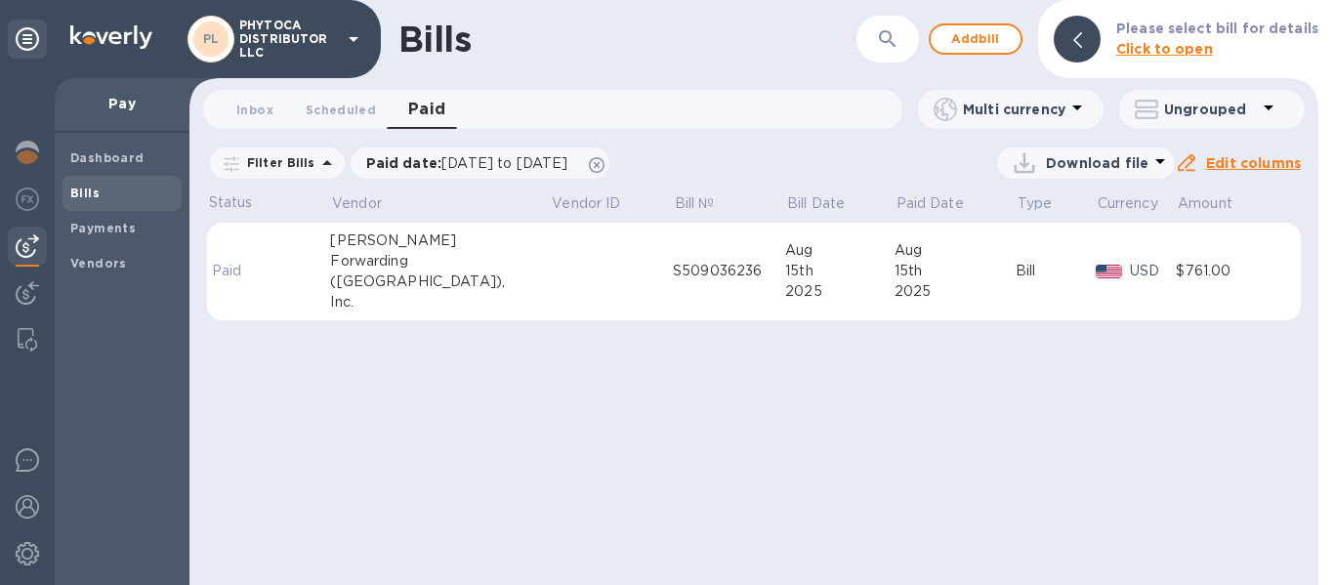
click at [551, 259] on td at bounding box center [612, 272] width 123 height 99
click at [1174, 49] on b "Click to open" at bounding box center [1164, 49] width 97 height 16
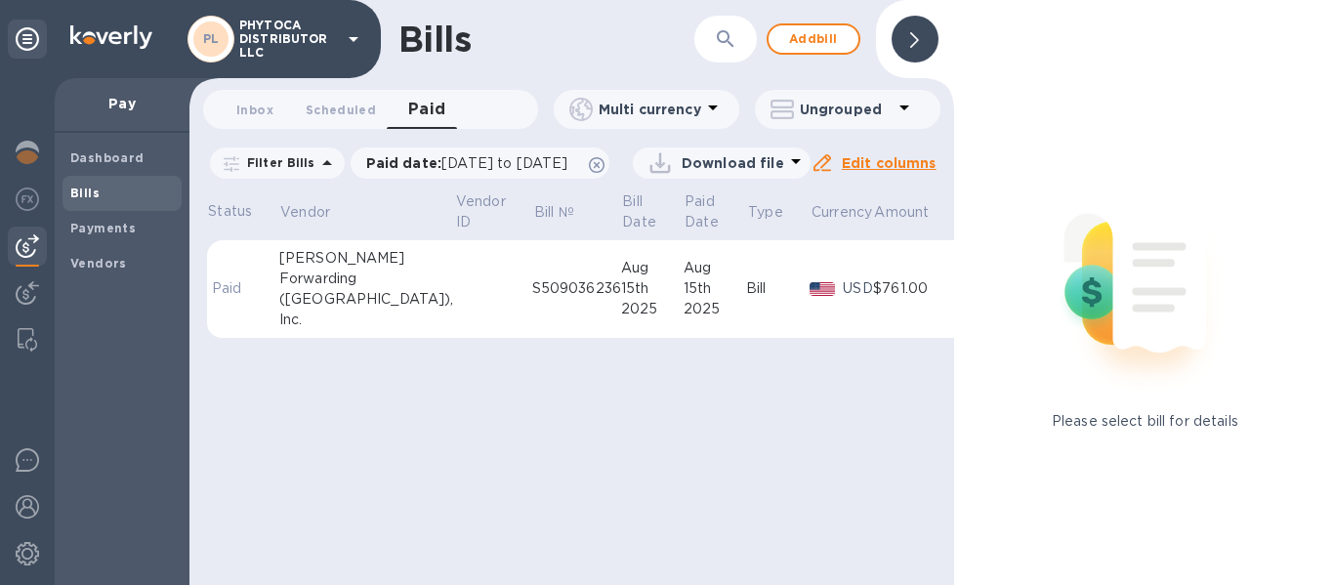
click at [917, 48] on icon at bounding box center [914, 40] width 9 height 16
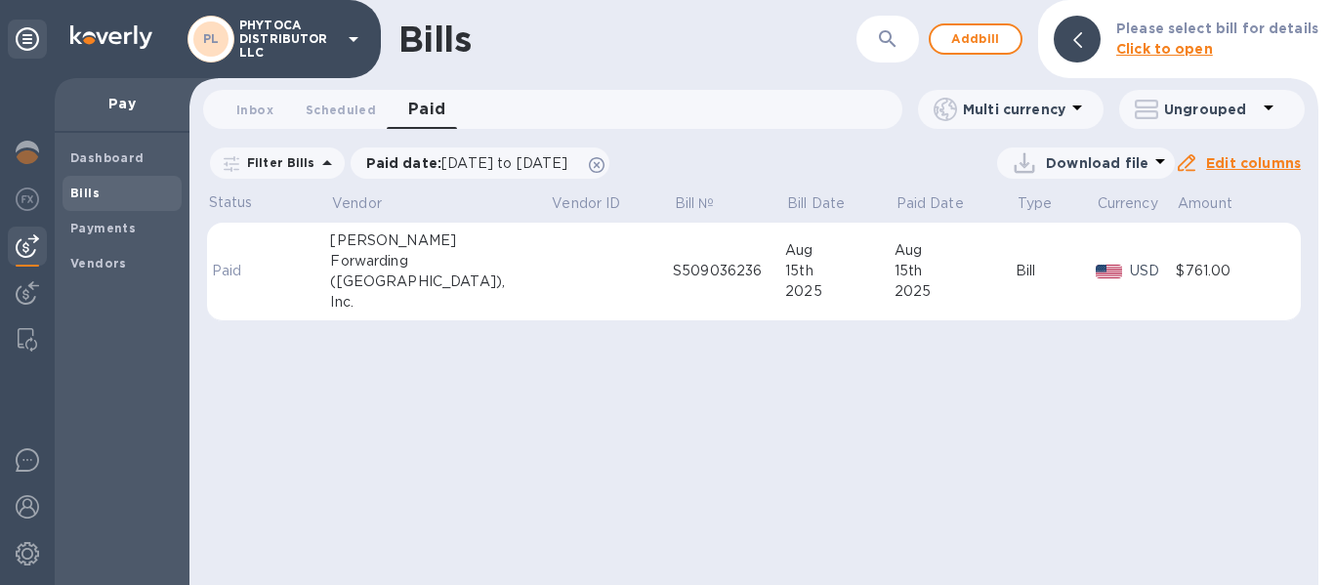
click at [1161, 48] on b "Click to open" at bounding box center [1164, 49] width 97 height 16
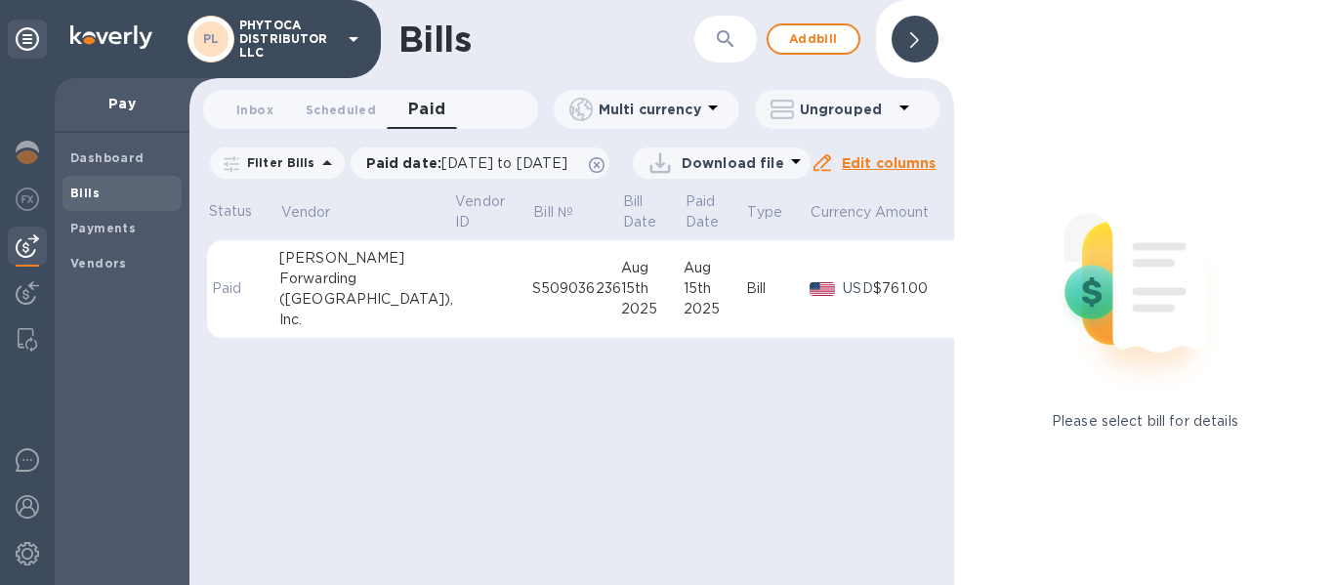
click at [873, 299] on div "$761.00" at bounding box center [914, 288] width 83 height 21
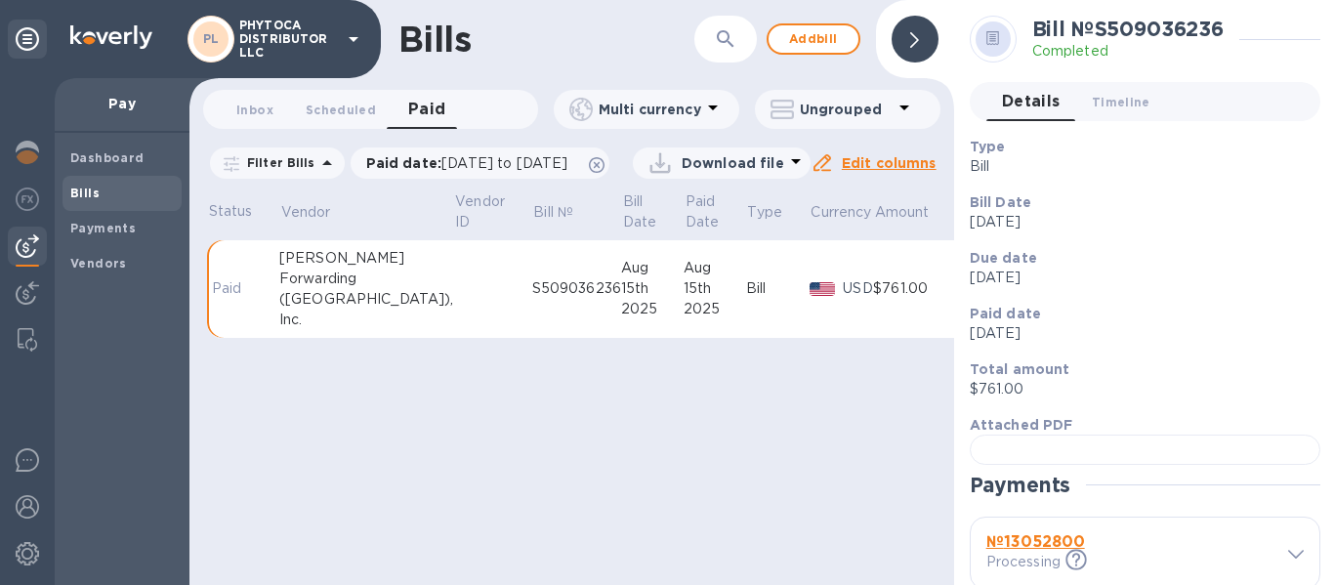
click at [899, 171] on u "Edit columns" at bounding box center [889, 163] width 95 height 16
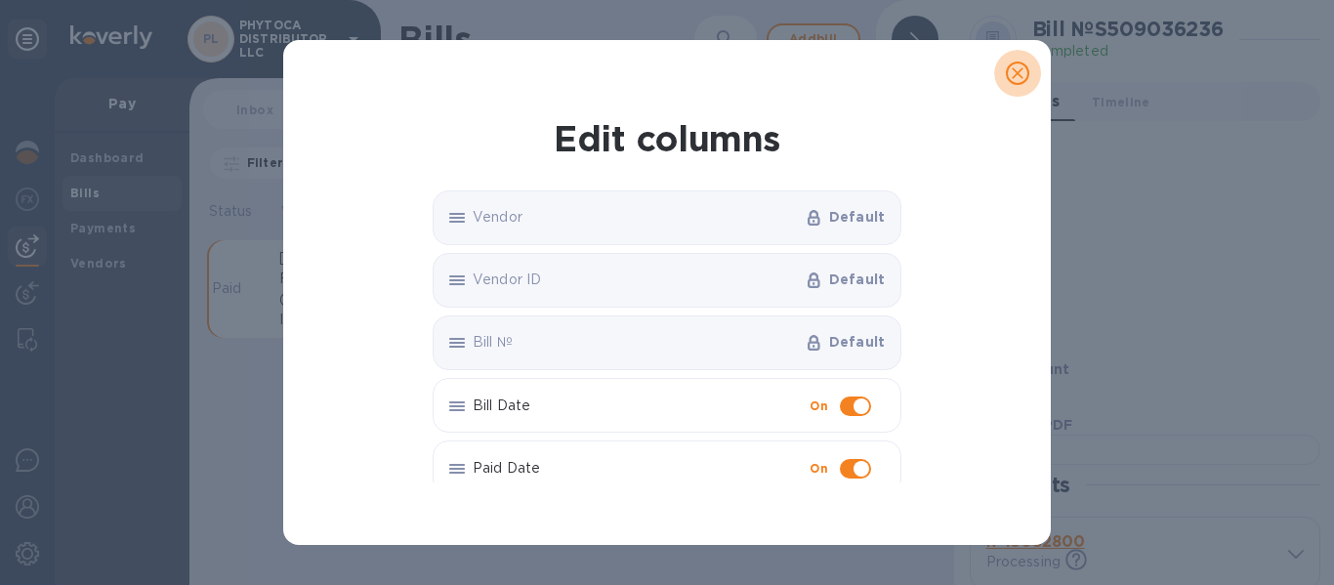
click at [1019, 70] on icon "close" at bounding box center [1018, 73] width 20 height 20
